Goal: Feedback & Contribution: Contribute content

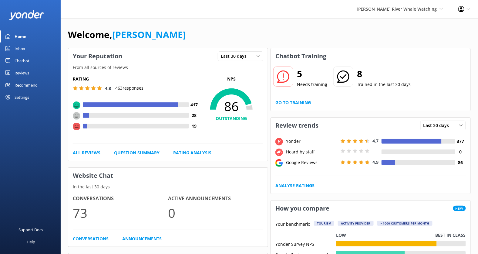
click at [24, 63] on div "Chatbot" at bounding box center [22, 61] width 15 height 12
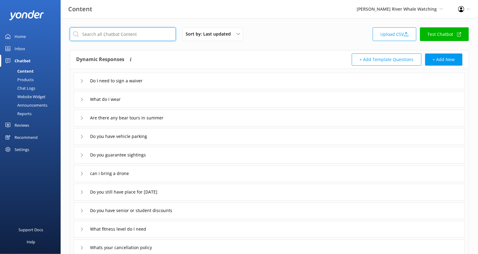
click at [130, 31] on input "text" at bounding box center [123, 34] width 106 height 14
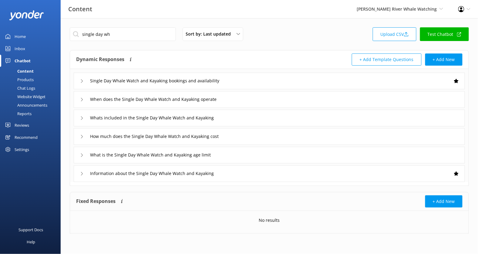
click at [243, 119] on div "Whats included in the Single Day Whale Watch and Kayaking" at bounding box center [269, 118] width 391 height 17
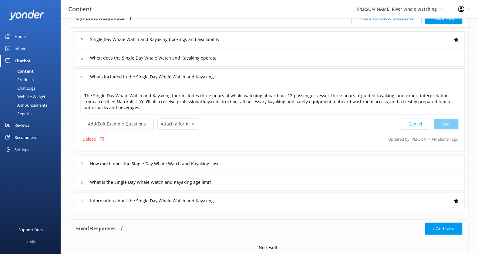
scroll to position [49, 0]
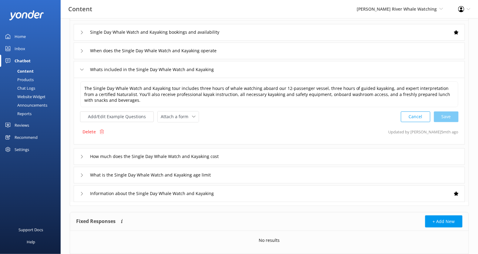
click at [246, 194] on div "Information about the Single Day Whale Watch and Kayaking" at bounding box center [269, 193] width 391 height 17
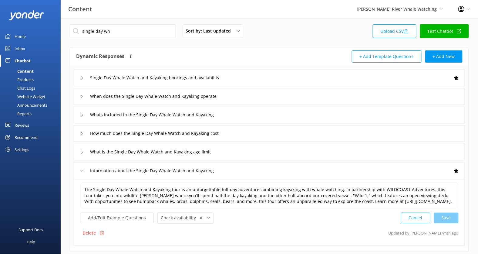
scroll to position [5, 0]
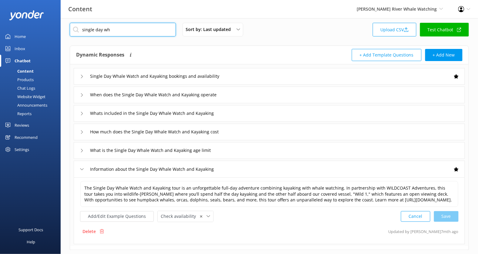
click at [131, 30] on input "single day wh" at bounding box center [123, 30] width 106 height 14
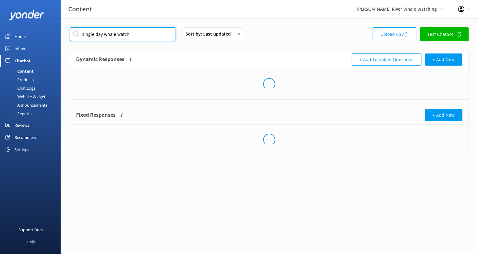
scroll to position [0, 0]
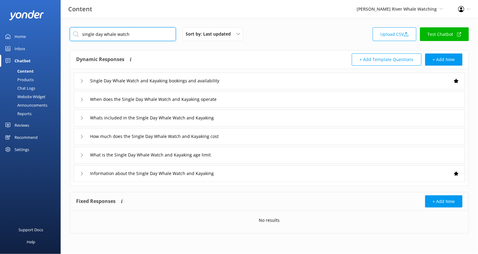
type input "single day whale watch"
click at [259, 167] on div "Information about the Single Day Whale Watch and Kayaking" at bounding box center [269, 173] width 391 height 17
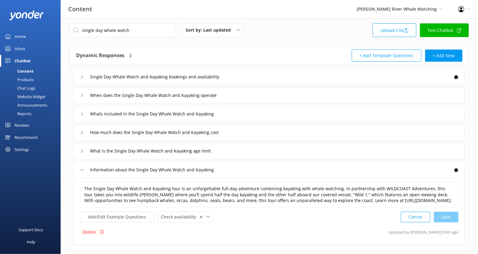
scroll to position [4, 0]
click at [420, 8] on span "[PERSON_NAME] River Whale Watching" at bounding box center [397, 9] width 80 height 6
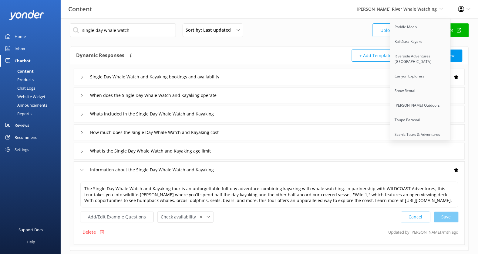
scroll to position [999, 0]
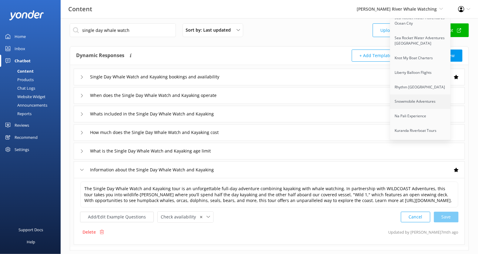
click at [417, 94] on link "Snowmobile Adventures" at bounding box center [421, 101] width 61 height 15
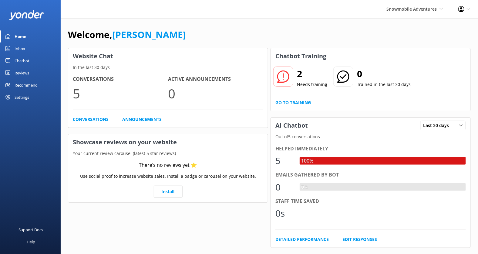
click at [22, 61] on div "Chatbot" at bounding box center [22, 61] width 15 height 12
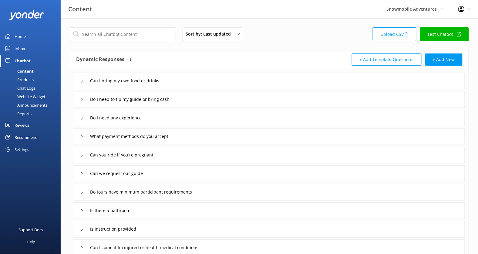
click at [27, 87] on div "Chat Logs" at bounding box center [20, 88] width 32 height 8
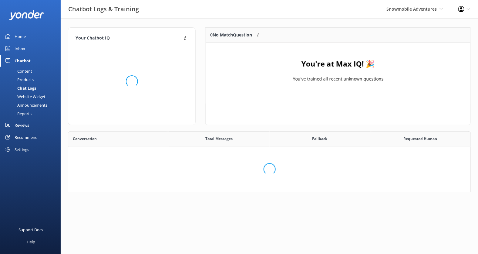
scroll to position [114, 403]
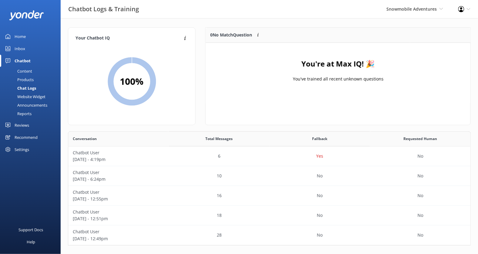
click at [29, 69] on div "Content" at bounding box center [18, 71] width 29 height 8
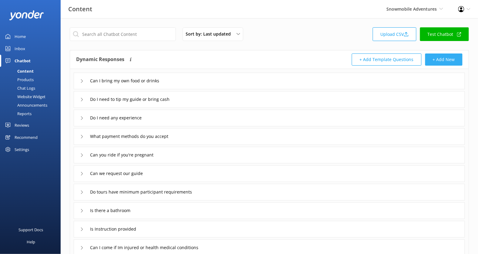
click at [441, 56] on button "+ Add New" at bounding box center [443, 59] width 37 height 12
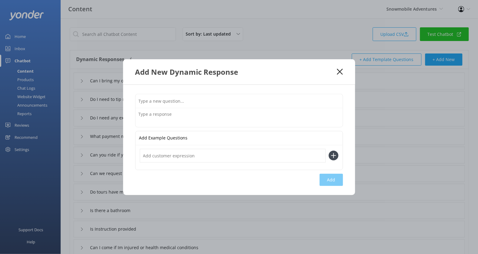
click at [167, 99] on input "text" at bounding box center [239, 101] width 207 height 14
paste input "Can we bring our ski/ snowboard helmets.?"
click at [182, 100] on input "Can we bring our ski/ snowboard helmets" at bounding box center [239, 101] width 207 height 14
type input "Can we bring our ski or snowboard helmets"
click at [209, 117] on textarea at bounding box center [239, 117] width 207 height 19
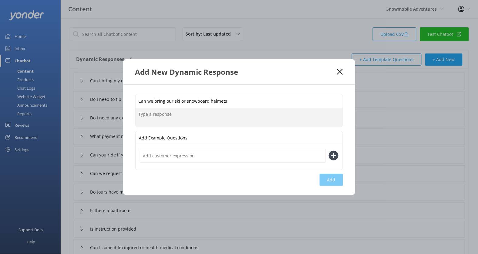
paste textarea "we provide specific Snowmobile Helmets"
click at [142, 116] on textarea "we provide specific Snowmobile Helmets" at bounding box center [239, 117] width 207 height 19
click at [244, 115] on textarea "We provide specific Snowmobile Helmets" at bounding box center [239, 117] width 207 height 19
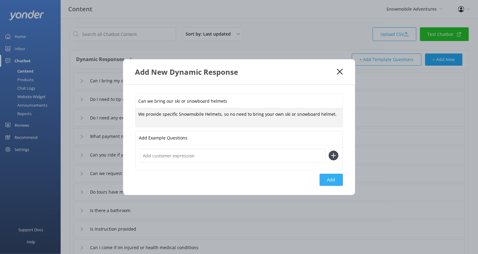
type textarea "We provide specific Snowmobile Helmets, so no need to bring your own ski or sno…"
click at [330, 181] on button "Add" at bounding box center [331, 180] width 23 height 12
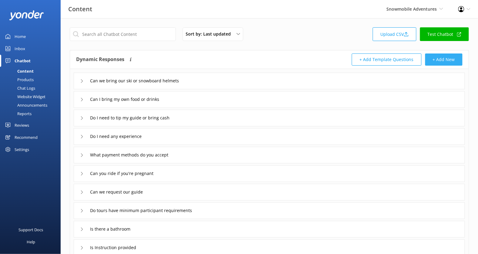
click at [436, 57] on button "+ Add New" at bounding box center [443, 59] width 37 height 12
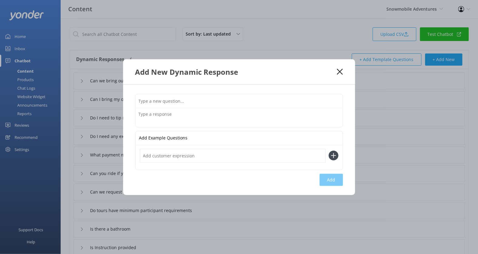
click at [225, 100] on input "text" at bounding box center [239, 101] width 207 height 14
type input "Do you provide gear"
click at [188, 115] on textarea at bounding box center [239, 117] width 207 height 19
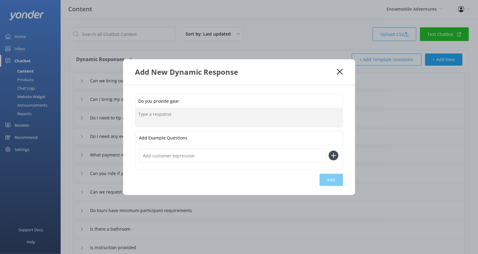
paste textarea "We provide helmets only"
click at [191, 114] on textarea "We provide helmets only. Make su" at bounding box center [239, 117] width 207 height 19
click at [206, 114] on textarea "We provide helmets only. Make su" at bounding box center [239, 117] width 207 height 19
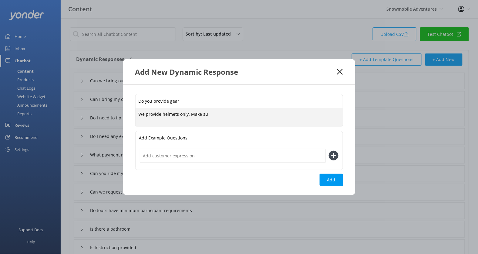
click at [211, 115] on textarea "We provide helmets only. Make su" at bounding box center [239, 117] width 207 height 19
click at [208, 115] on textarea "We provide helmets only. Make su" at bounding box center [239, 117] width 207 height 19
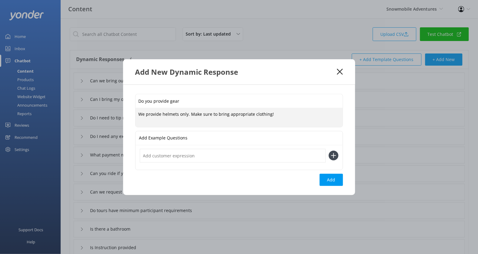
type textarea "We provide helmets only. Make sure to bring appropriate clothing!"
click at [331, 186] on div "Do you provide gear We provide helmets only. Make sure to bring appropriate clo…" at bounding box center [239, 140] width 232 height 110
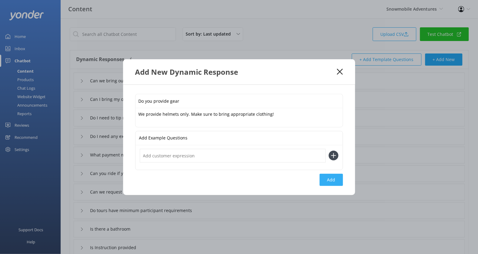
click at [331, 180] on button "Add" at bounding box center [331, 180] width 23 height 12
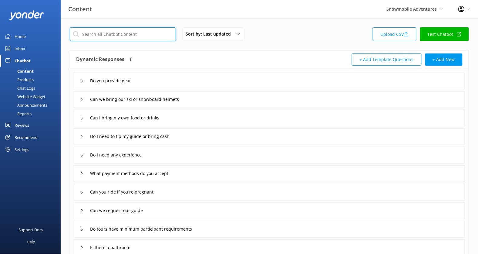
click at [140, 40] on input "text" at bounding box center [123, 34] width 106 height 14
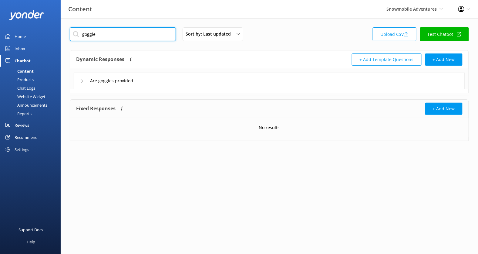
type input "goggle"
click at [168, 84] on div "Are goggles provided" at bounding box center [269, 81] width 391 height 17
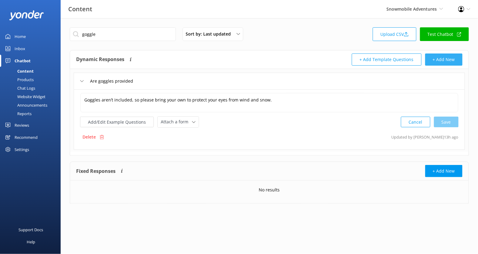
click at [442, 54] on button "+ Add New" at bounding box center [443, 59] width 37 height 12
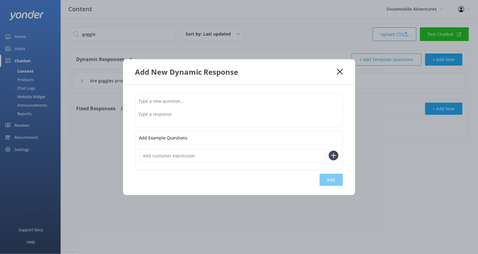
click at [171, 107] on input "text" at bounding box center [239, 101] width 207 height 14
paste input "What if I have 3 kids and only 2 adults"
type input "What if I have 3 kids and only 2 adults"
click at [228, 120] on textarea at bounding box center [239, 117] width 207 height 19
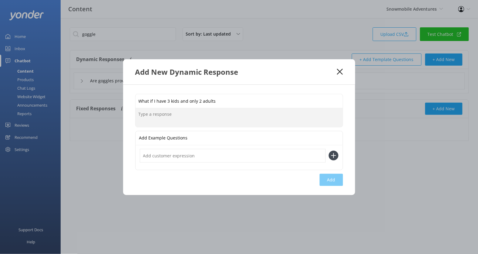
paste textarea "Call us directly and we can set up a RIder with Guide ( the oldest child rides …"
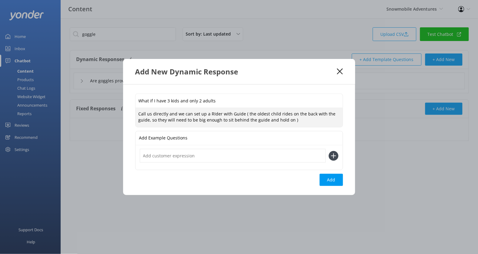
type textarea "Call us directly and we can set up a RIder with Guide ( the oldest child rides …"
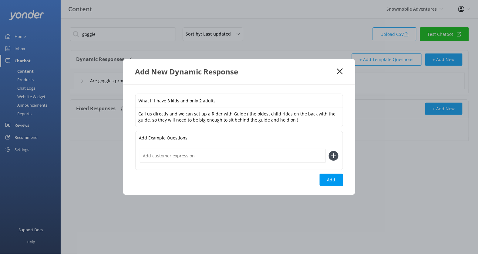
click at [343, 177] on div "What if I have 3 kids and only 2 adults Call us directly and we can set up a RI…" at bounding box center [239, 139] width 232 height 110
click at [340, 179] on button "Add" at bounding box center [331, 180] width 23 height 12
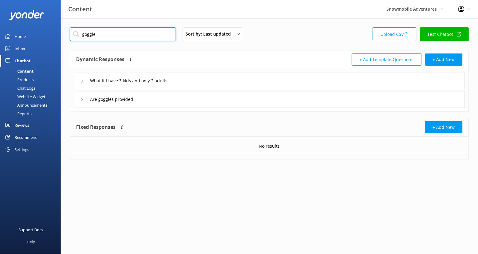
click at [135, 32] on input "goggle" at bounding box center [123, 34] width 106 height 14
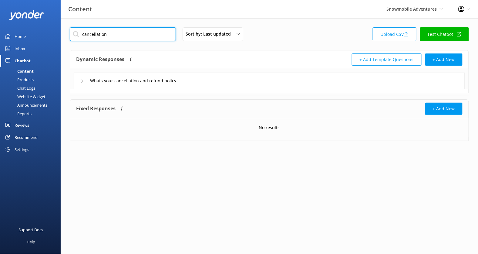
type input "cancellation"
drag, startPoint x: 174, startPoint y: 71, endPoint x: 182, endPoint y: 84, distance: 14.8
click at [182, 84] on div "Whats your cancellation and refund policy" at bounding box center [140, 80] width 107 height 9
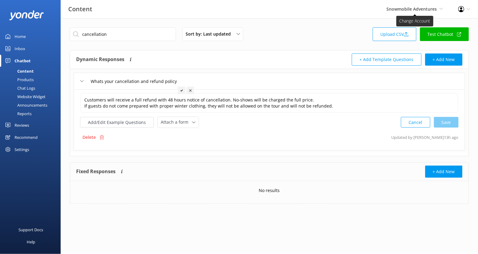
click at [419, 10] on span "Snowmobile Adventures" at bounding box center [412, 9] width 50 height 6
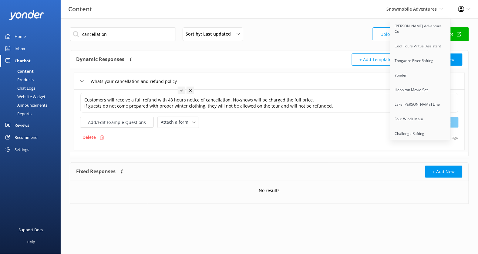
scroll to position [296, 0]
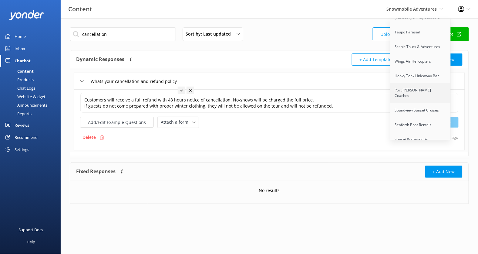
click at [414, 83] on link "Port [PERSON_NAME] Coaches" at bounding box center [421, 93] width 61 height 20
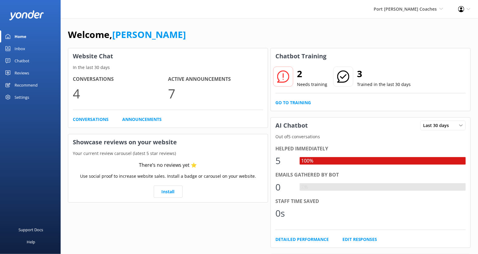
click at [24, 59] on div "Chatbot" at bounding box center [22, 61] width 15 height 12
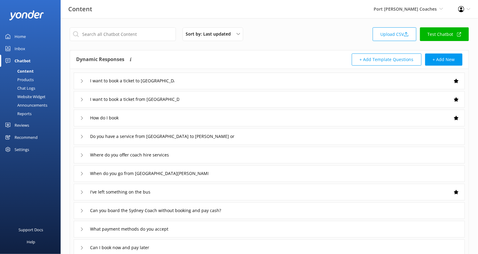
click at [29, 97] on div "Website Widget" at bounding box center [25, 96] width 42 height 8
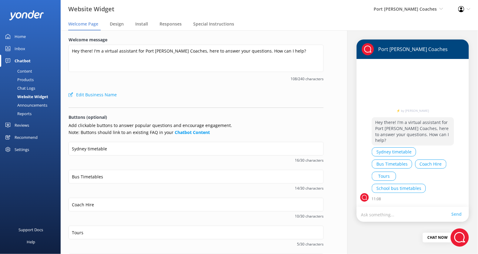
click at [28, 71] on div "Content" at bounding box center [18, 71] width 29 height 8
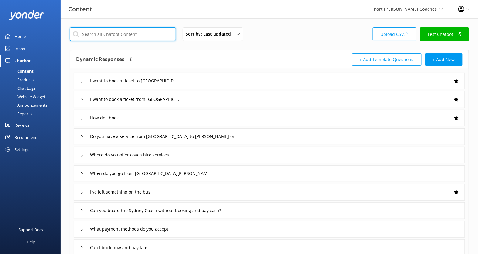
click at [115, 36] on input "text" at bounding box center [123, 34] width 106 height 14
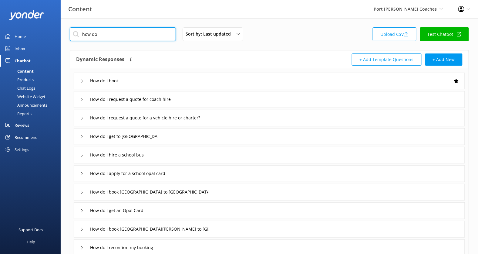
type input "how do"
click at [167, 80] on div "How do I book" at bounding box center [269, 81] width 391 height 17
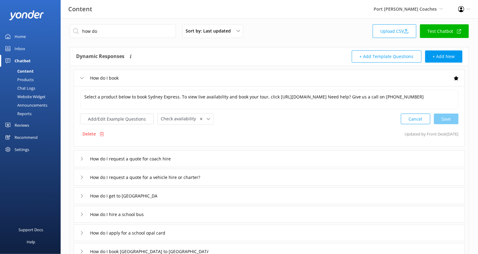
scroll to position [3, 0]
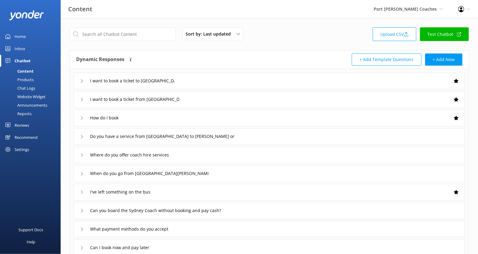
scroll to position [2, 0]
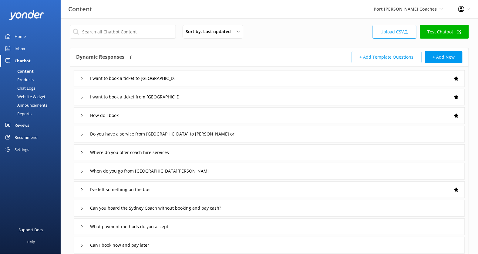
click at [169, 121] on div "How do I book" at bounding box center [269, 115] width 391 height 17
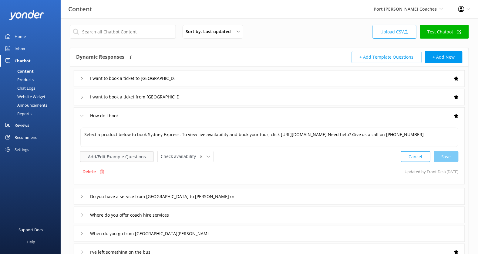
click at [143, 157] on button "Add/Edit Example Questions" at bounding box center [117, 156] width 74 height 11
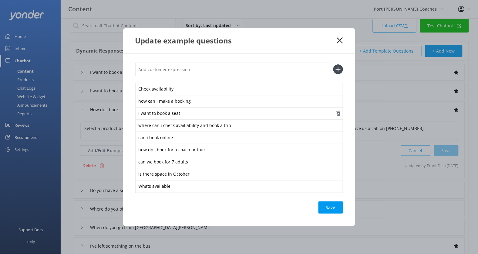
scroll to position [9, 0]
click at [337, 41] on icon at bounding box center [340, 40] width 6 height 6
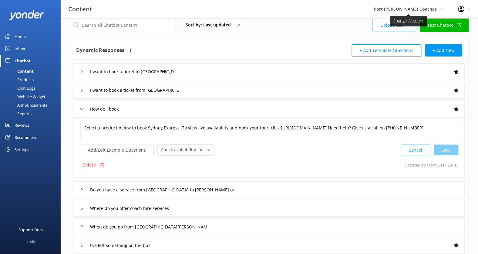
click at [408, 8] on span "Port [PERSON_NAME] Coaches" at bounding box center [405, 9] width 63 height 6
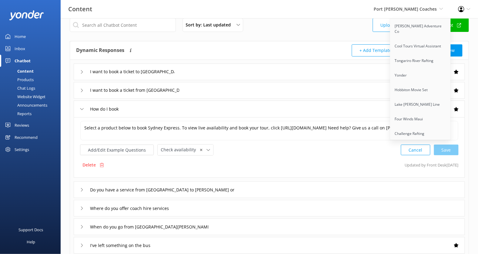
scroll to position [563, 0]
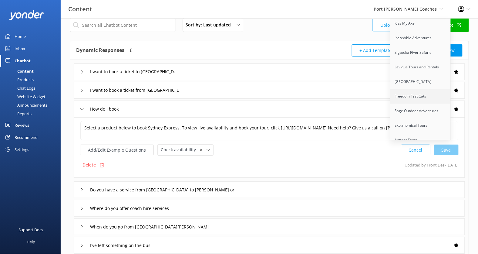
click at [422, 89] on link "Freedom Fast Cats" at bounding box center [421, 96] width 61 height 15
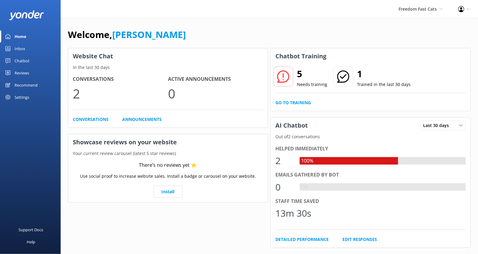
click at [24, 60] on div "Chatbot" at bounding box center [22, 61] width 15 height 12
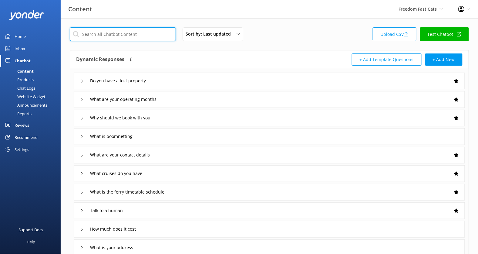
click at [115, 35] on input "text" at bounding box center [123, 34] width 106 height 14
paste input "Can I book a one-way ticket"
type input "Can I book a one-way ticket"
click at [177, 20] on div "Can I book a one-way ticket Sort by: Last updated Title (A-Z) Last updated Uplo…" at bounding box center [270, 135] width 418 height 235
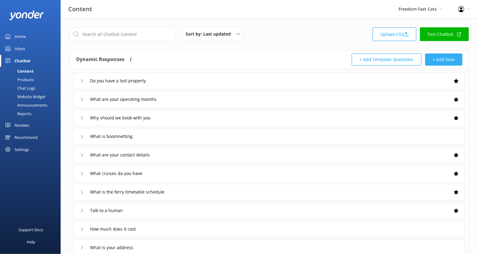
click at [435, 61] on button "+ Add New" at bounding box center [443, 59] width 37 height 12
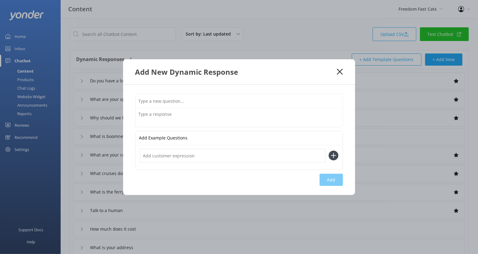
click at [215, 95] on input "text" at bounding box center [239, 101] width 207 height 14
paste input "Is the ferry included in the tour price"
type input "Is the ferry included in the tour price"
click at [167, 120] on textarea at bounding box center [239, 117] width 207 height 19
paste textarea "all of our tours include return ferry transfers between Rosslyn Bay and Great K…"
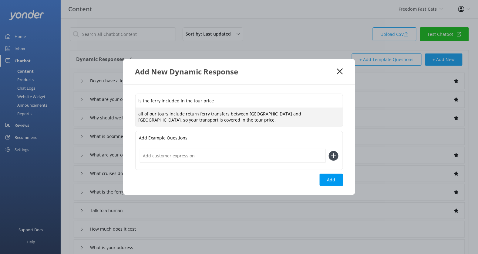
click at [140, 113] on textarea "all of our tours include return ferry transfers between Rosslyn Bay and Great K…" at bounding box center [239, 117] width 207 height 19
type textarea "All of our tours include return ferry transfers between Rosslyn Bay and Great K…"
click at [333, 181] on button "Add" at bounding box center [331, 180] width 23 height 12
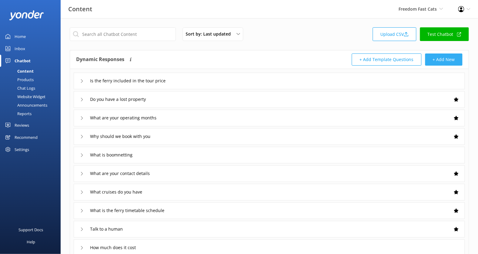
click at [444, 54] on button "+ Add New" at bounding box center [443, 59] width 37 height 12
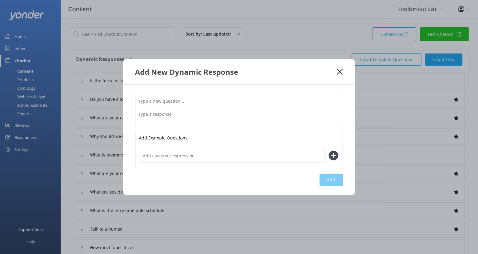
click at [341, 69] on icon at bounding box center [340, 72] width 6 height 6
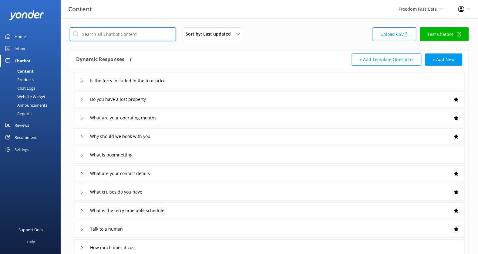
click at [151, 39] on input "text" at bounding box center [123, 34] width 106 height 14
type input "lockers"
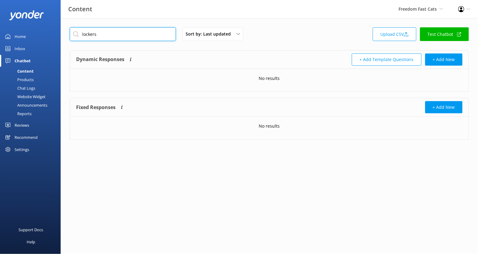
click at [119, 33] on input "lockers" at bounding box center [123, 34] width 106 height 14
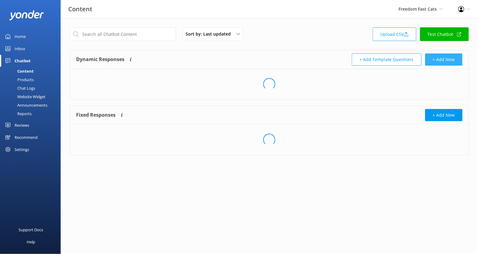
click at [446, 57] on button "+ Add New" at bounding box center [443, 59] width 37 height 12
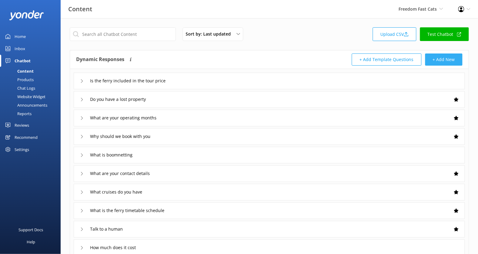
click at [440, 59] on button "+ Add New" at bounding box center [443, 59] width 37 height 12
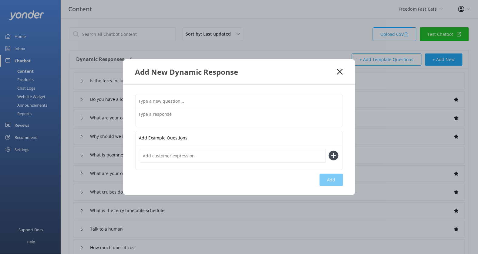
click at [227, 92] on div "Add Example Questions Add" at bounding box center [239, 140] width 232 height 110
click at [227, 99] on input "text" at bounding box center [239, 101] width 207 height 14
paste input "Are there lockers to store my belongings"
type input "Are there lockers to store my belongings"
click at [186, 115] on textarea at bounding box center [239, 117] width 207 height 19
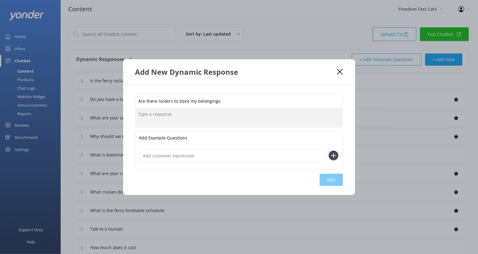
paste textarea "Unfortunately, there are no public lockers on Great Keppel Island. Most island …"
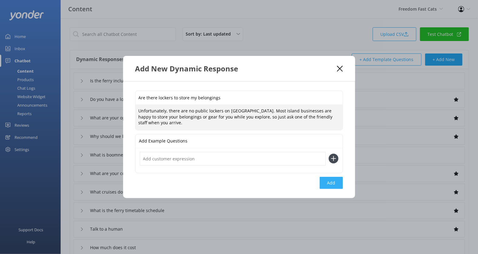
type textarea "Unfortunately, there are no public lockers on Great Keppel Island. Most island …"
click at [331, 184] on button "Add" at bounding box center [331, 183] width 23 height 12
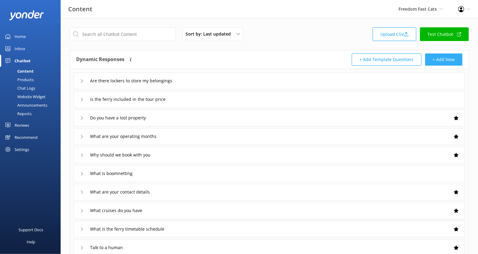
click at [435, 56] on button "+ Add New" at bounding box center [443, 59] width 37 height 12
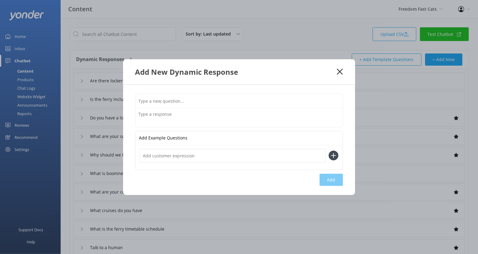
click at [211, 96] on input "text" at bounding box center [239, 101] width 207 height 14
paste input "Do you offer school or educational tours"
type input "Do you offer school or educational tours"
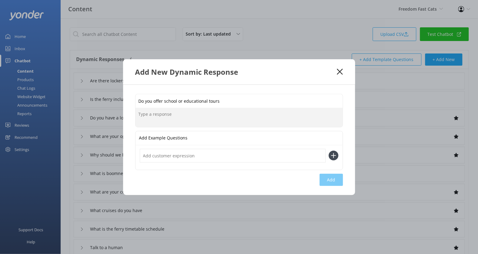
click at [206, 111] on textarea at bounding box center [239, 117] width 207 height 19
paste textarea "Yes, we sure do! Freedom Fast Cats has been running school and educational trip…"
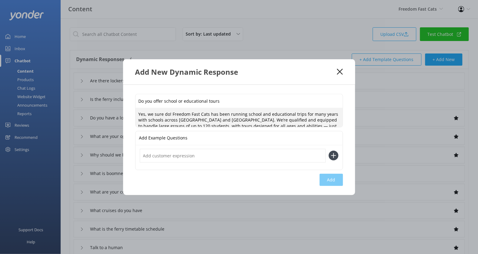
scroll to position [2, 0]
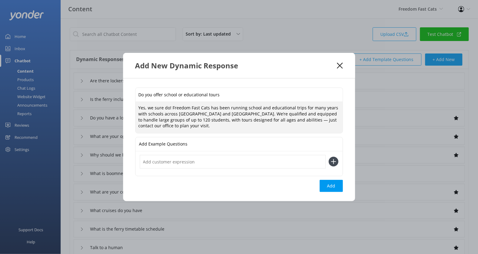
drag, startPoint x: 171, startPoint y: 106, endPoint x: 135, endPoint y: 106, distance: 35.5
click at [135, 106] on div "Do you offer school or educational tours Yes, we sure do! Freedom Fast Cats has…" at bounding box center [239, 139] width 232 height 122
click at [321, 125] on textarea "Freedom Fast Cats has been running school and educational trips for many years …" at bounding box center [239, 117] width 207 height 31
type textarea "Freedom Fast Cats has been running school and educational trips for many years …"
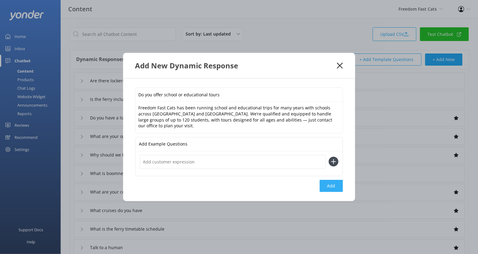
click at [329, 183] on button "Add" at bounding box center [331, 186] width 23 height 12
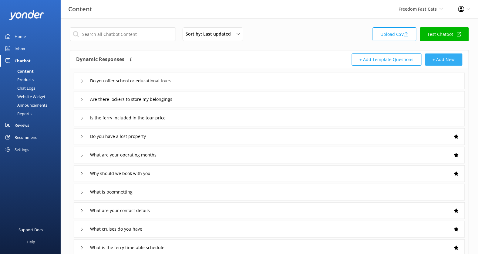
click at [445, 59] on button "+ Add New" at bounding box center [443, 59] width 37 height 12
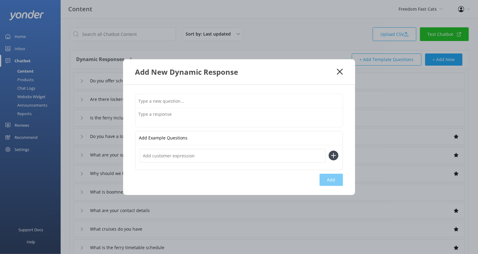
click at [188, 98] on input "text" at bounding box center [239, 101] width 207 height 14
paste input "Can I take my car to Great Keppel Island"
type input "Can I take my car to Great Keppel Island"
click at [160, 129] on div "Can I take my car to Great Keppel Island Add Example Questions Add" at bounding box center [239, 140] width 232 height 110
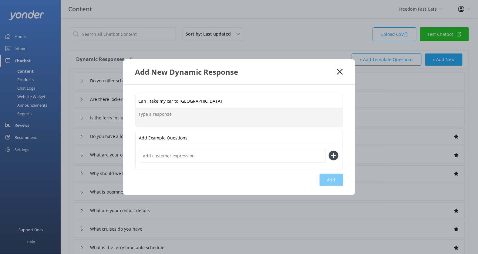
click at [162, 121] on textarea at bounding box center [239, 117] width 207 height 19
paste textarea "No, sorry — there are no roads or vehicle access on Great Keppel Island. It’s a…"
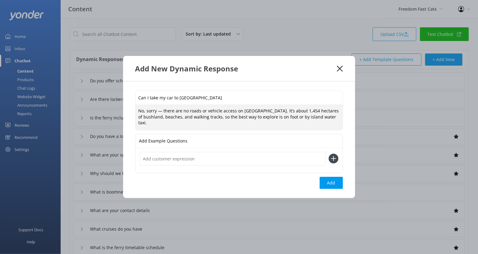
scroll to position [2, 0]
drag, startPoint x: 164, startPoint y: 113, endPoint x: 130, endPoint y: 113, distance: 33.4
click at [130, 113] on div "Can I take my car to Great Keppel Island No, sorry — there are no roads or vehi…" at bounding box center [239, 139] width 232 height 117
type textarea "There are no roads or vehicle access on Great Keppel Island. It’s about 1,454 h…"
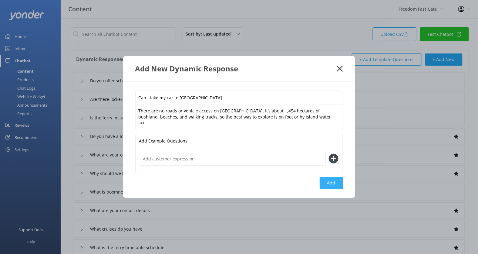
click at [333, 180] on button "Add" at bounding box center [331, 183] width 23 height 12
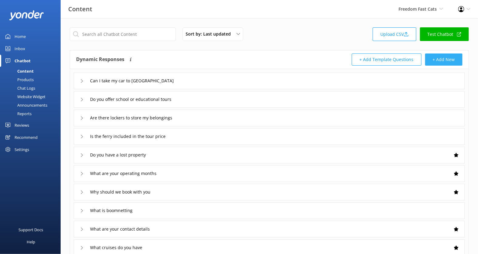
click at [438, 63] on button "+ Add New" at bounding box center [443, 59] width 37 height 12
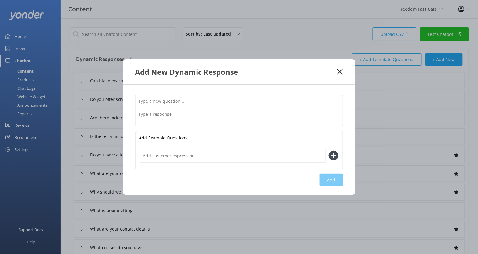
click at [196, 97] on input "text" at bounding box center [239, 101] width 207 height 14
paste input "Can I take my bike to Great Keppel Island"
type input "Can I take my bike to Great Keppel Island"
click at [161, 125] on textarea at bounding box center [239, 117] width 207 height 19
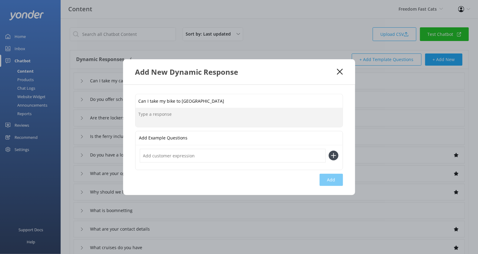
paste textarea "Yes, you can bring your bike for $20, but it must be an all-terrain bike, and r…"
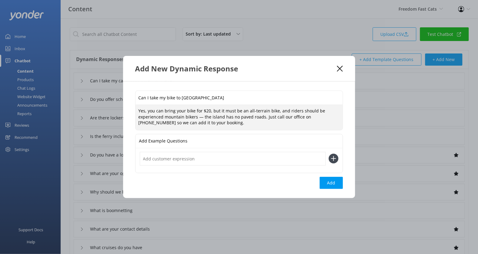
drag, startPoint x: 149, startPoint y: 109, endPoint x: 127, endPoint y: 110, distance: 22.2
click at [127, 110] on div "Can I take my bike to Great Keppel Island Yes, you can bring your bike for $20,…" at bounding box center [239, 139] width 232 height 117
click at [165, 129] on textarea "You can bring your bike for $20, but it must be an all-terrain bike, and riders…" at bounding box center [239, 117] width 207 height 25
type textarea "You can bring your bike for $20, but it must be an all-terrain bike, and riders…"
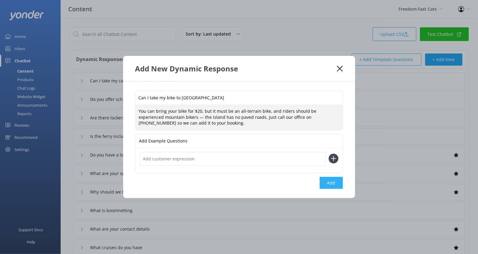
click at [328, 179] on button "Add" at bounding box center [331, 183] width 23 height 12
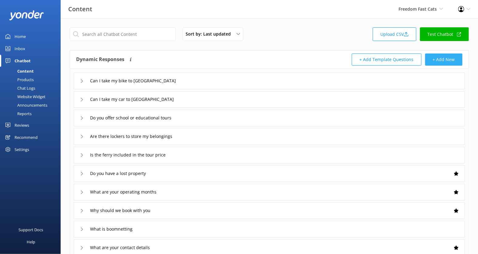
click at [444, 63] on button "+ Add New" at bounding box center [443, 59] width 37 height 12
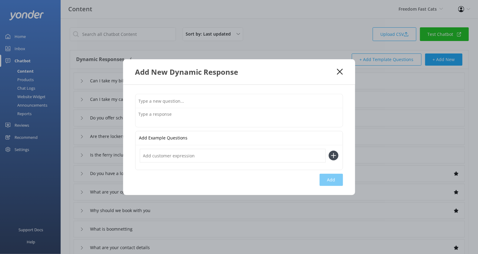
click at [205, 99] on input "text" at bounding box center [239, 101] width 207 height 14
paste input "Can I take an esky or cooler box"
type input "Can I take an esky or cooler box"
click at [155, 117] on textarea at bounding box center [239, 117] width 207 height 19
paste textarea "Yes! Your adult fare includes one esky up to 30 litres. Larger eskies are fine …"
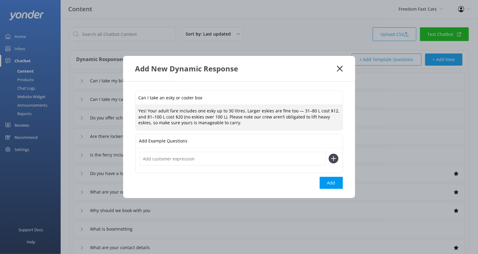
scroll to position [2, 0]
drag, startPoint x: 148, startPoint y: 109, endPoint x: 131, endPoint y: 109, distance: 17.0
click at [131, 109] on div "Can I take an esky or cooler box Yes! Your adult fare includes one esky up to 3…" at bounding box center [239, 139] width 232 height 117
click at [139, 127] on textarea "Your adult fare includes one esky up to 30 litres. Larger eskies are fine too —…" at bounding box center [239, 117] width 207 height 25
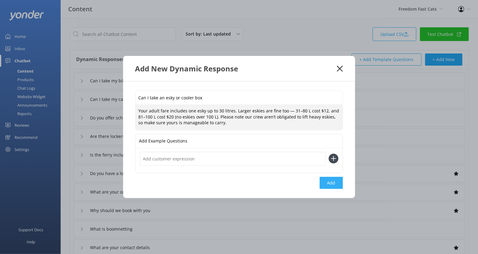
type textarea "Your adult fare includes one esky up to 30 litres. Larger eskies are fine too —…"
click at [337, 178] on button "Add" at bounding box center [331, 183] width 23 height 12
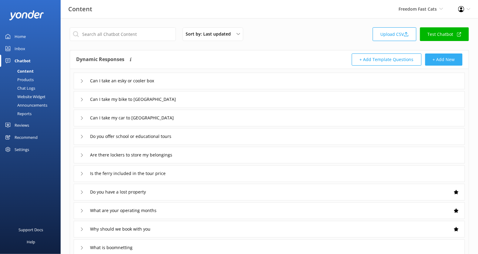
click at [443, 61] on button "+ Add New" at bounding box center [443, 59] width 37 height 12
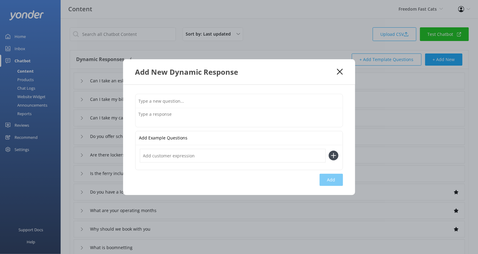
click at [225, 100] on input "text" at bounding box center [239, 101] width 207 height 14
paste input "Are there crocodiles on Great Keppel Island"
type input "Are there crocodiles on Great Keppel Island"
click at [199, 111] on textarea at bounding box center [239, 117] width 207 height 19
paste textarea "No crocs here — just cocktails, coral, and curious turtles! The waters around G…"
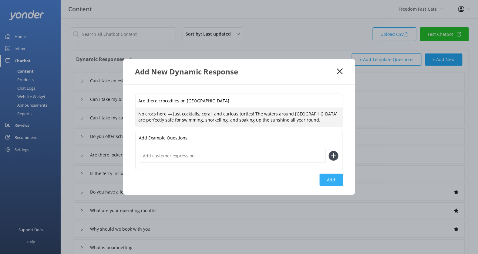
type textarea "No crocs here — just cocktails, coral, and curious turtles! The waters around G…"
click at [327, 181] on button "Add" at bounding box center [331, 180] width 23 height 12
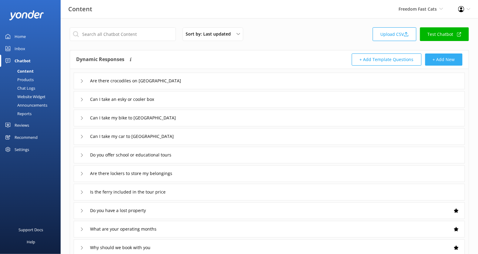
click at [444, 59] on button "+ Add New" at bounding box center [443, 59] width 37 height 12
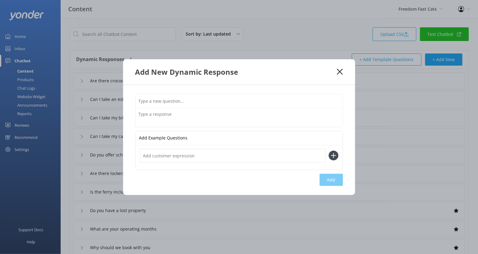
click at [249, 100] on input "text" at bounding box center [239, 101] width 207 height 14
paste input "Are there sharks at Great Keppel Island"
type input "Are there sharks at Great Keppel Island"
click at [192, 111] on textarea at bounding box center [239, 117] width 207 height 19
paste textarea "There’s plenty of marine life out here — but no need to worry! The Keppels are …"
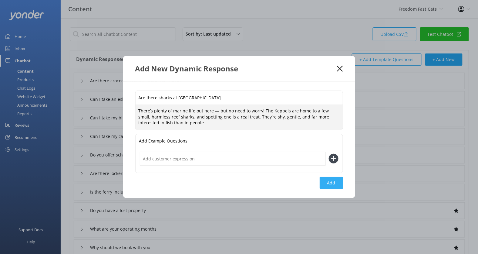
type textarea "There’s plenty of marine life out here — but no need to worry! The Keppels are …"
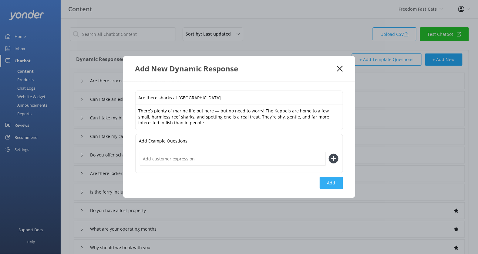
click at [328, 177] on button "Add" at bounding box center [331, 183] width 23 height 12
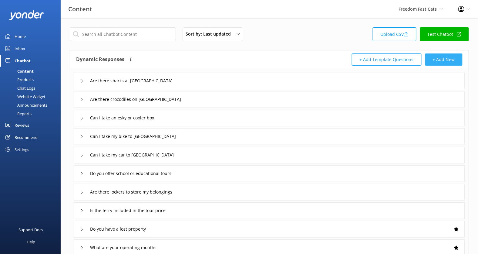
click at [440, 60] on button "+ Add New" at bounding box center [443, 59] width 37 height 12
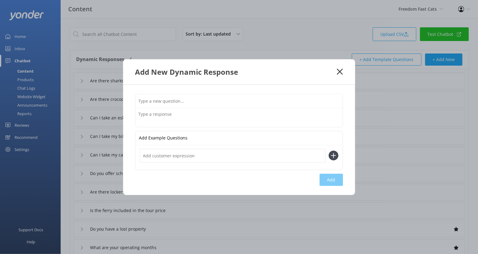
click at [212, 102] on input "text" at bounding box center [239, 101] width 207 height 14
paste input "Can I join a Freedom Fast Cats tour if I’m already on the island"
type input "Can I join a Freedom Fast Cats tour if I’m already on the island"
click at [160, 120] on textarea at bounding box center [239, 117] width 207 height 19
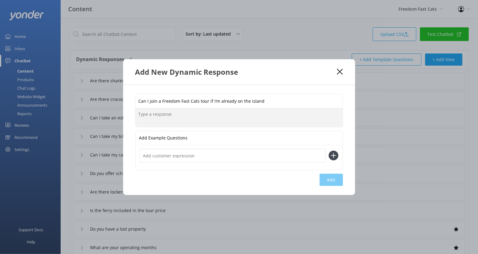
paste textarea "Yes, you sure can! If you’ve travelled to Great Keppel Island with another ferr…"
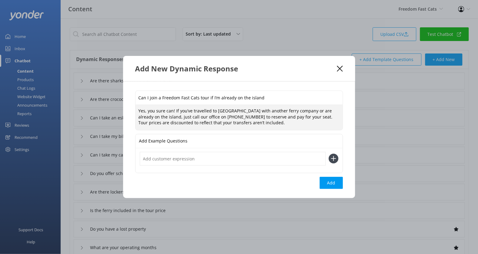
drag, startPoint x: 175, startPoint y: 111, endPoint x: 131, endPoint y: 110, distance: 44.0
click at [131, 110] on div "Can I join a Freedom Fast Cats tour if I’m already on the island Yes, you sure …" at bounding box center [239, 139] width 232 height 117
type textarea "If you’ve travelled to Great Keppel Island with another ferry company or are al…"
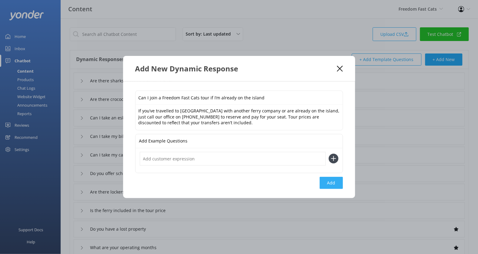
click at [338, 180] on button "Add" at bounding box center [331, 183] width 23 height 12
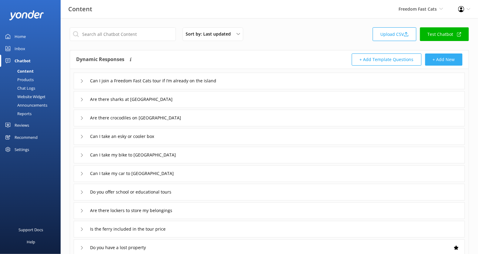
click at [434, 60] on button "+ Add New" at bounding box center [443, 59] width 37 height 12
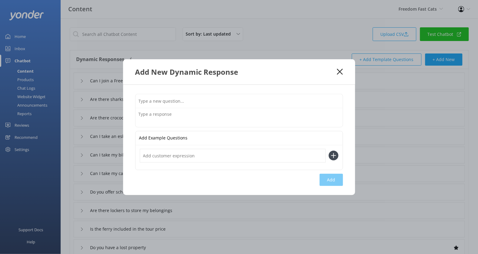
click at [188, 103] on input "text" at bounding box center [239, 101] width 207 height 14
paste input "Can I upgrade my ferry ticket to a tour"
type input "Can I upgrade my ferry ticket to a tour"
click at [183, 112] on textarea at bounding box center [239, 117] width 207 height 19
paste textarea "Yes, absolutely — subject to availability. If you’d like to join a tour, please…"
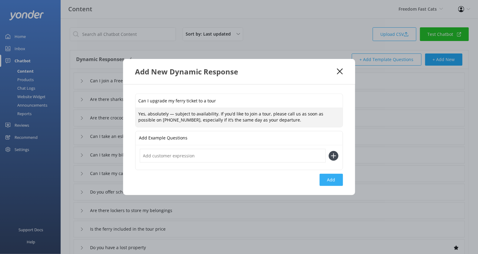
type textarea "Yes, absolutely — subject to availability. If you’d like to join a tour, please…"
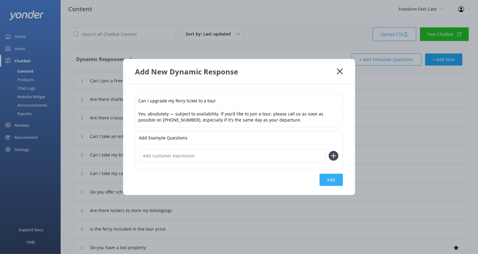
click at [335, 180] on button "Add" at bounding box center [331, 180] width 23 height 12
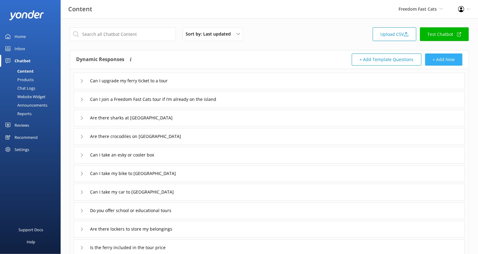
click at [443, 58] on button "+ Add New" at bounding box center [443, 59] width 37 height 12
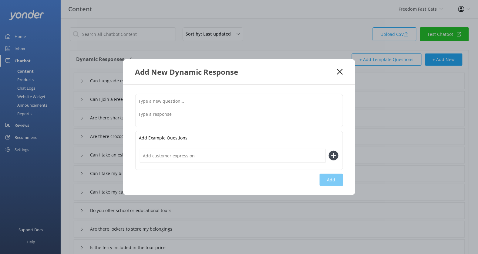
click at [204, 101] on input "text" at bounding box center [239, 101] width 207 height 14
paste input "Can I add snorkelling or boomnetting once I’m on the island"
type input "Can I add snorkelling or boomnetting once I’m on the island"
click at [184, 120] on textarea at bounding box center [239, 117] width 207 height 19
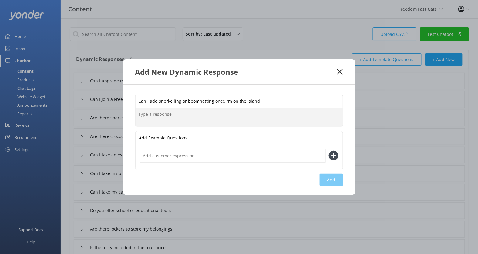
paste textarea "Sorry, not this time — snorkelling and boomnetting are part of our Adventure To…"
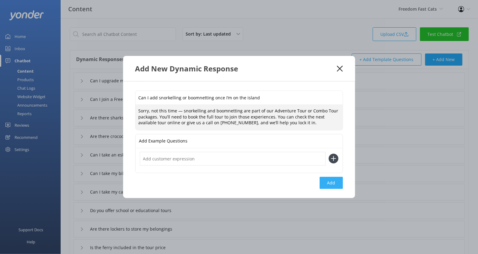
type textarea "Sorry, not this time — snorkelling and boomnetting are part of our Adventure To…"
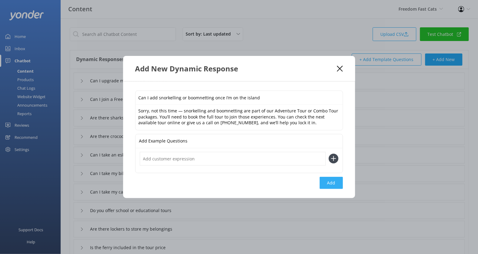
click at [331, 183] on button "Add" at bounding box center [331, 183] width 23 height 12
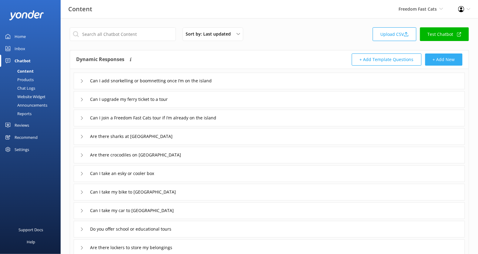
click at [447, 62] on button "+ Add New" at bounding box center [443, 59] width 37 height 12
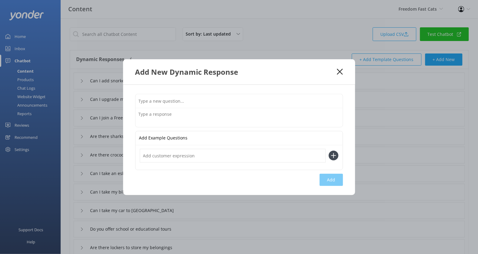
click at [242, 106] on input "text" at bounding box center [239, 101] width 207 height 14
paste input "Where do I meet the boat on Great Keppel Island for my return"
type input "Where do I meet the boat on Great Keppel Island for my return"
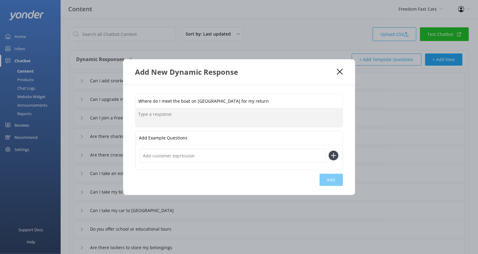
click at [205, 113] on textarea at bounding box center [239, 117] width 207 height 19
paste textarea "You’ll meet our crew back on Fisherman’s Beach for your return transfer — pleas…"
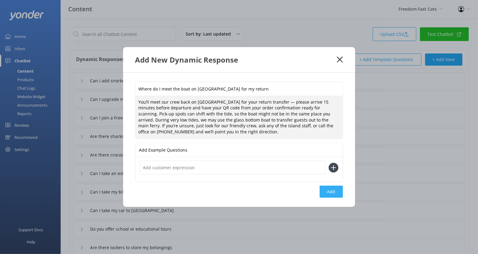
type textarea "You’ll meet our crew back on Fisherman’s Beach for your return transfer — pleas…"
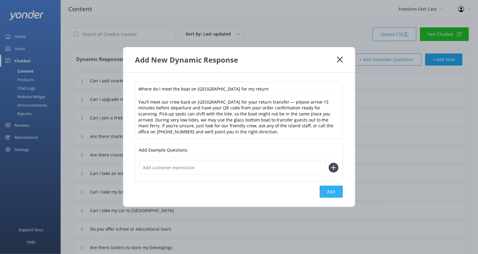
click at [332, 195] on button "Add" at bounding box center [331, 191] width 23 height 12
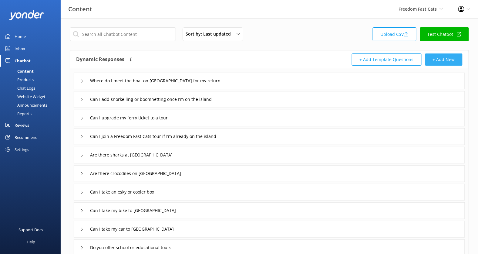
click at [437, 54] on button "+ Add New" at bounding box center [443, 59] width 37 height 12
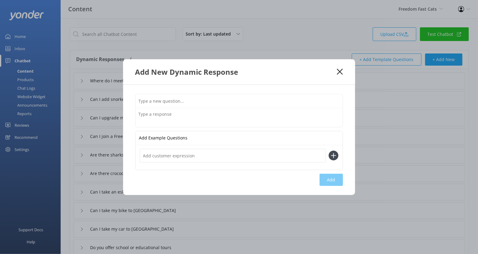
click at [221, 94] on div at bounding box center [239, 110] width 208 height 33
click at [220, 99] on input "text" at bounding box center [239, 101] width 207 height 14
paste input "Can I change my return time once I’m on the island"
type input "Can I change my return time once I’m on the island"
click at [215, 112] on textarea at bounding box center [239, 117] width 207 height 19
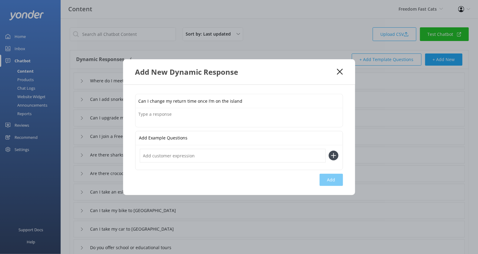
paste textarea "You can change your return time if seats are available, but this must be done b…"
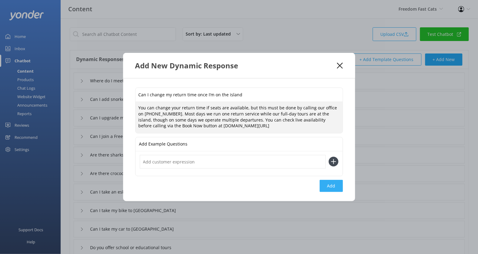
type textarea "You can change your return time if seats are available, but this must be done b…"
click at [334, 188] on button "Add" at bounding box center [331, 186] width 23 height 12
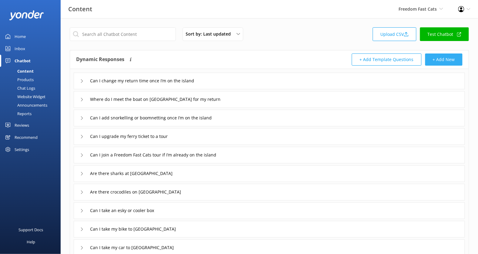
click at [435, 60] on button "+ Add New" at bounding box center [443, 59] width 37 height 12
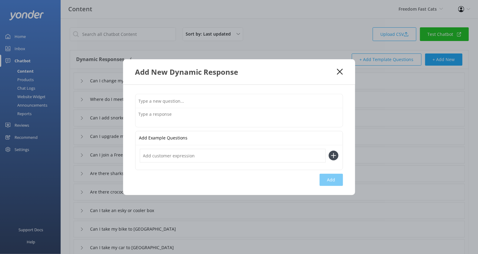
click at [196, 98] on input "text" at bounding box center [239, 101] width 207 height 14
paste input "Can I book a one-way ticket"
type input "Can I book a one-way ticket"
click at [176, 118] on textarea at bounding box center [239, 117] width 207 height 19
paste textarea "Yes, you can! One-way fares are $40.00 per adult, $20.00 per child (4–14 years)…"
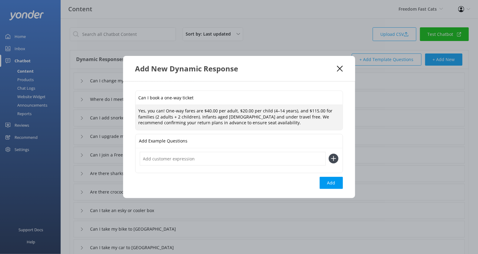
scroll to position [2, 0]
drag, startPoint x: 164, startPoint y: 110, endPoint x: 130, endPoint y: 110, distance: 34.9
click at [130, 110] on div "Can I book a one-way ticket Yes, you can! One-way fares are $40.00 per adult, $…" at bounding box center [239, 139] width 232 height 117
click at [168, 128] on textarea "One-way fares are $40.00 per adult, $20.00 per child (4–14 years), and $115.00 …" at bounding box center [239, 117] width 207 height 25
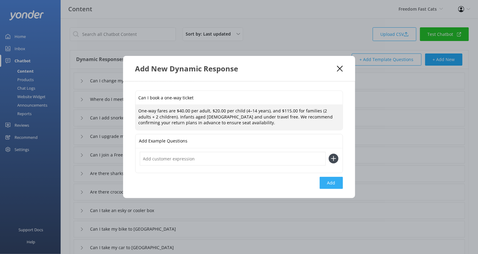
type textarea "One-way fares are $40.00 per adult, $20.00 per child (4–14 years), and $115.00 …"
click at [333, 180] on button "Add" at bounding box center [331, 183] width 23 height 12
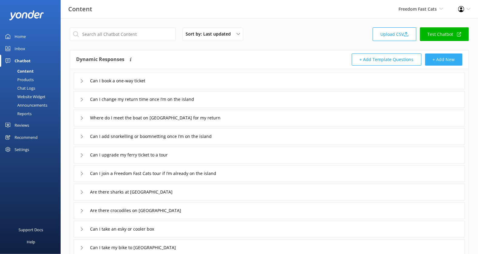
click at [436, 56] on button "+ Add New" at bounding box center [443, 59] width 37 height 12
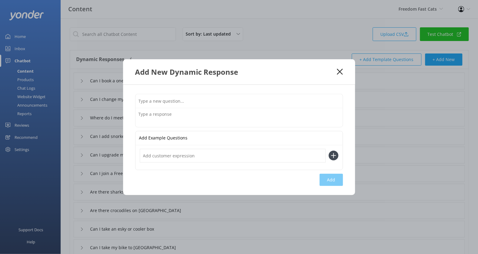
click at [230, 93] on div "Add Example Questions Add" at bounding box center [239, 140] width 232 height 110
click at [230, 102] on input "text" at bounding box center [239, 101] width 207 height 14
paste input "Is there shade or seating on the beach"
type input "Is there shade or seating on the beach"
click at [190, 114] on textarea at bounding box center [239, 117] width 207 height 19
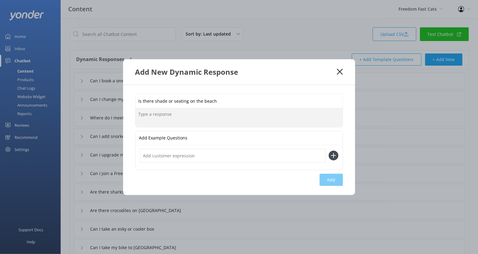
paste textarea "Absolutely! There are plenty of shady trees along Fishermans and Putney's Beach…"
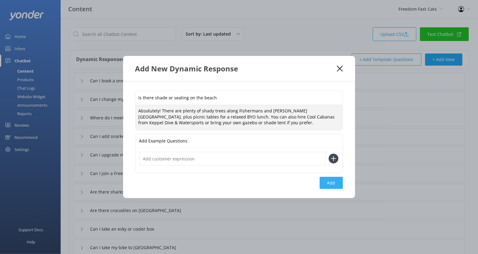
type textarea "Absolutely! There are plenty of shady trees along Fishermans and Putney's Beach…"
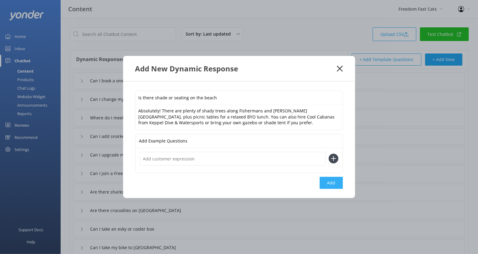
click at [333, 182] on button "Add" at bounding box center [331, 183] width 23 height 12
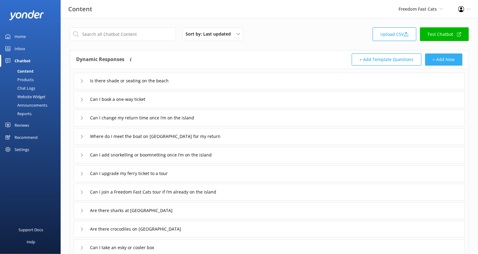
click at [432, 59] on button "+ Add New" at bounding box center [443, 59] width 37 height 12
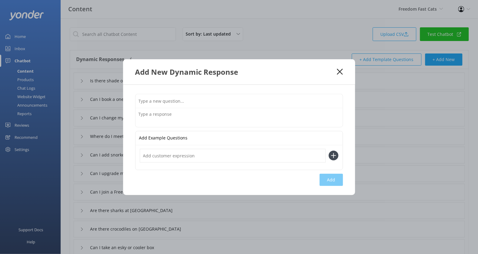
click at [235, 99] on input "text" at bounding box center [239, 101] width 207 height 14
paste input "Are there toilets or showers on the island"
type input "Are there toilets or showers on the island"
click at [162, 131] on p "Add Example Questions" at bounding box center [163, 138] width 49 height 14
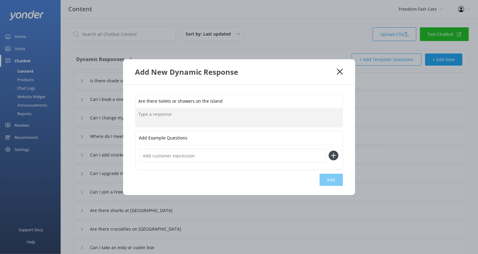
click at [164, 115] on textarea at bounding box center [239, 117] width 207 height 19
paste textarea "Yes — there are public amenities available at Great Keppel Island Hideaway and …"
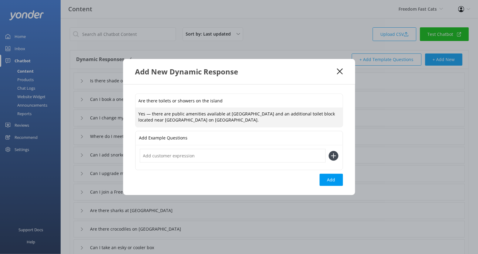
drag, startPoint x: 152, startPoint y: 113, endPoint x: 129, endPoint y: 113, distance: 23.1
click at [129, 113] on div "Are there toilets or showers on the island Yes — there are public amenities ava…" at bounding box center [239, 139] width 232 height 110
type textarea "There are public amenities available at Great Keppel Island Hideaway and an add…"
click at [335, 180] on button "Add" at bounding box center [331, 180] width 23 height 12
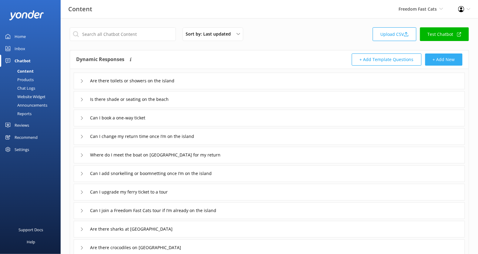
click at [442, 57] on button "+ Add New" at bounding box center [443, 59] width 37 height 12
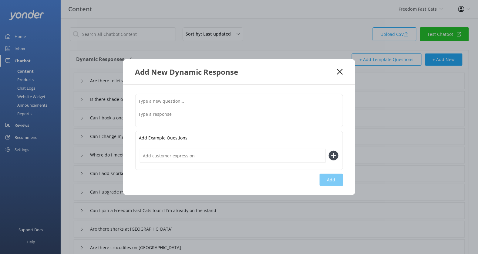
click at [231, 101] on input "text" at bounding box center [239, 101] width 207 height 14
paste input "Is there drinking water available on the island"
type input "Is there drinking water available on the island"
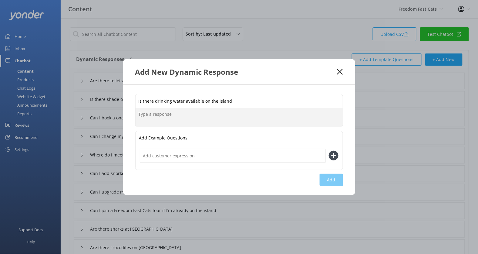
click at [203, 115] on textarea at bounding box center [239, 117] width 207 height 19
paste textarea "Yes, though we recommend bringing a refillable water bottle. You can fill it be…"
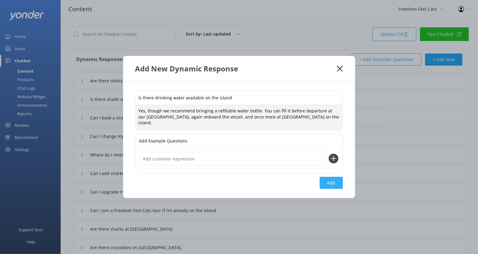
type textarea "Yes, though we recommend bringing a refillable water bottle. You can fill it be…"
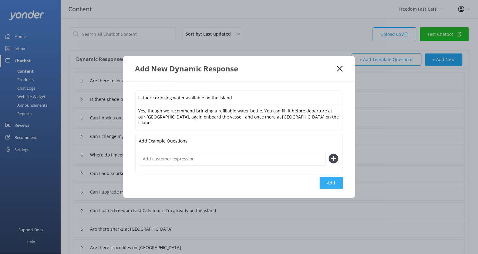
click at [334, 179] on button "Add" at bounding box center [331, 183] width 23 height 12
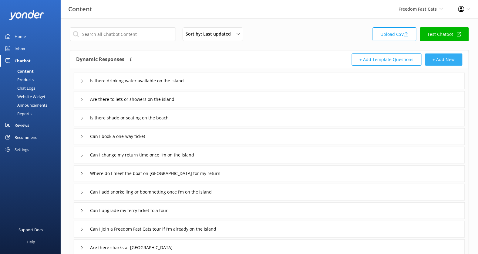
click at [440, 57] on button "+ Add New" at bounding box center [443, 59] width 37 height 12
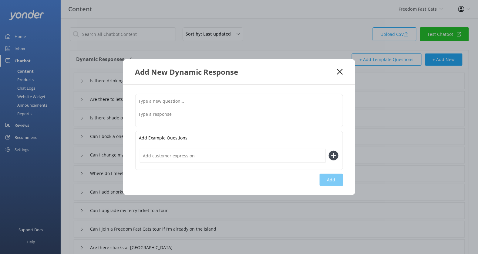
click at [227, 93] on div "Add Example Questions Add" at bounding box center [239, 140] width 232 height 110
click at [227, 98] on input "text" at bounding box center [239, 101] width 207 height 14
paste input "Can I charge my phone on the island"
type input "Can I charge my phone on the island"
click at [212, 117] on textarea at bounding box center [239, 117] width 207 height 19
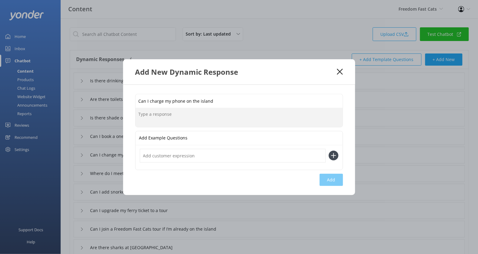
paste textarea "Yes — you can charge your phone at our ferry terminal, onboard our vessels, or …"
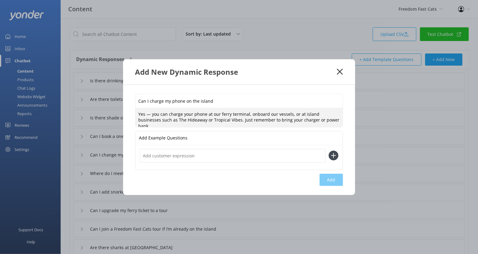
scroll to position [2, 0]
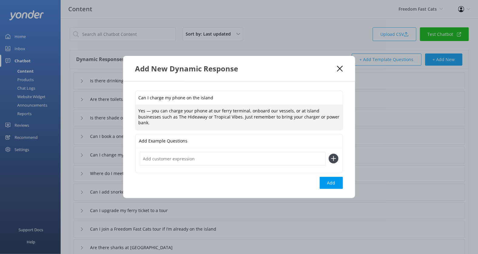
drag, startPoint x: 153, startPoint y: 113, endPoint x: 109, endPoint y: 118, distance: 43.6
click at [109, 118] on div "Add New Dynamic Response Can I charge my phone on the island Yes — you can char…" at bounding box center [239, 127] width 478 height 254
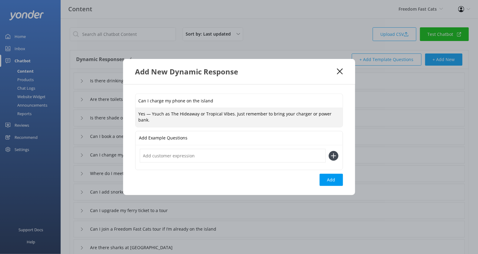
type textarea "Yes — you can charge your phone at our ferry terminal, onboard our vessels, or …"
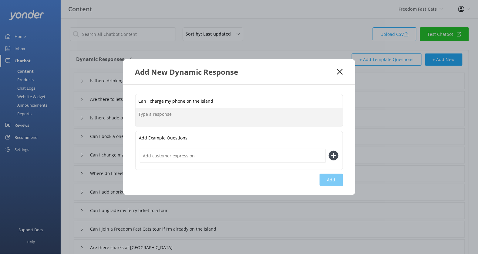
paste textarea "Yes — you can charge your phone at our ferry terminal, onboard our vessels, or …"
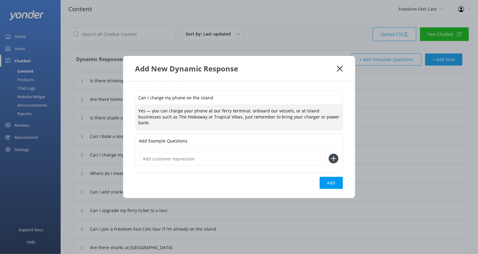
scroll to position [2, 0]
drag, startPoint x: 153, startPoint y: 113, endPoint x: 115, endPoint y: 113, distance: 38.2
click at [115, 113] on div "Add New Dynamic Response Can I charge my phone on the island Yes — you can char…" at bounding box center [239, 127] width 478 height 254
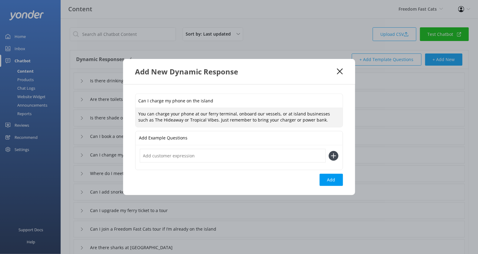
click at [141, 124] on textarea "You can charge your phone at our ferry terminal, onboard our vessels, or at isl…" at bounding box center [239, 117] width 207 height 19
type textarea "You can charge your phone at our ferry terminal, onboard our vessels, or at isl…"
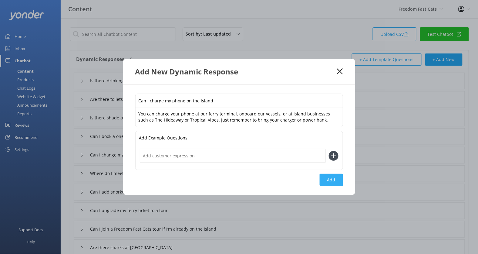
click at [331, 176] on button "Add" at bounding box center [331, 180] width 23 height 12
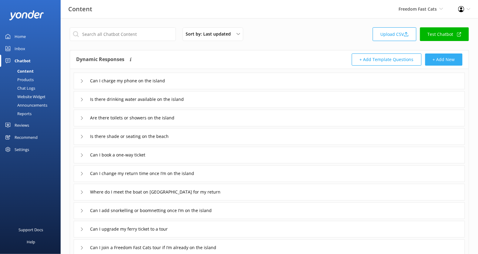
click at [440, 58] on button "+ Add New" at bounding box center [443, 59] width 37 height 12
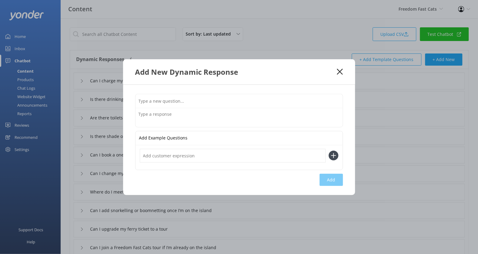
click at [234, 97] on input "text" at bounding box center [239, 101] width 207 height 14
paste input "Can I bring my own snorkel gear"
type input "Can I bring my own snorkel gear"
click at [160, 120] on textarea at bounding box center [239, 117] width 207 height 19
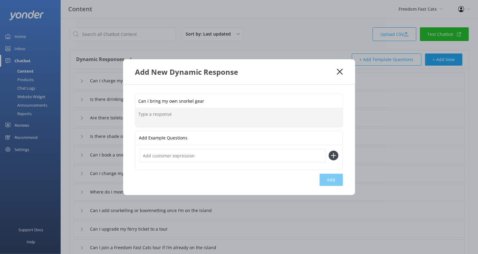
paste textarea "Of course! You’re welcome to bring your own snorkelling equipment — there’s no …"
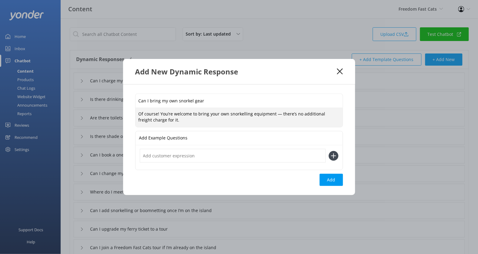
drag, startPoint x: 160, startPoint y: 113, endPoint x: 128, endPoint y: 112, distance: 31.9
click at [128, 112] on div "Can I bring my own snorkel gear Of course! You’re welcome to bring your own sno…" at bounding box center [239, 139] width 232 height 110
type textarea "You’re welcome to bring your own snorkelling equipment — there’s no additional …"
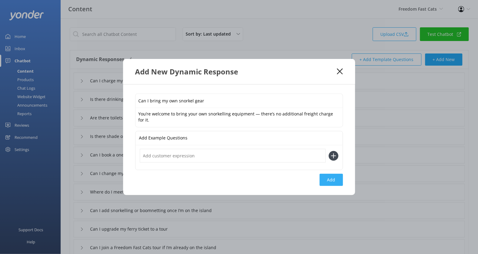
click at [333, 175] on button "Add" at bounding box center [331, 180] width 23 height 12
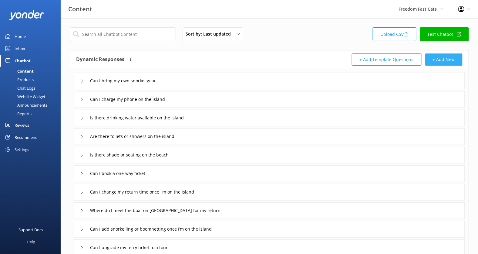
click at [448, 63] on button "+ Add New" at bounding box center [443, 59] width 37 height 12
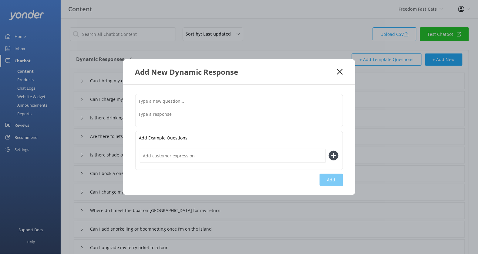
click at [274, 96] on input "text" at bounding box center [239, 101] width 207 height 14
paste input "What’s the difference between the Adventure Tour and Combo Tour"
type input "What’s the difference between the Adventure Tour and Combo Tour"
click at [229, 124] on textarea at bounding box center [239, 117] width 207 height 19
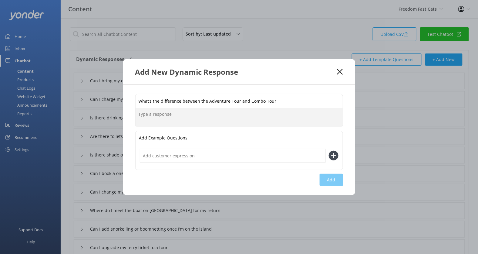
paste textarea "The Adventure Tour is a full-day experience including snorkelling, boomnetting,…"
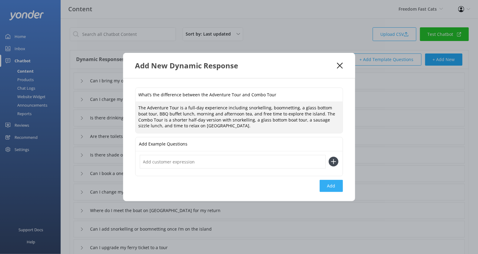
type textarea "The Adventure Tour is a full-day experience including snorkelling, boomnetting,…"
click at [333, 186] on button "Add" at bounding box center [331, 186] width 23 height 12
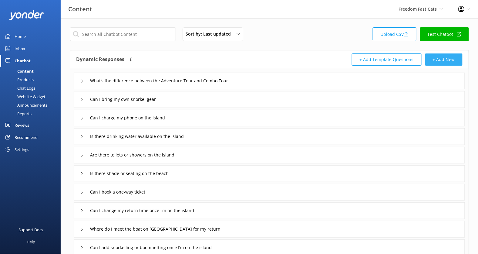
click at [439, 57] on button "+ Add New" at bounding box center [443, 59] width 37 height 12
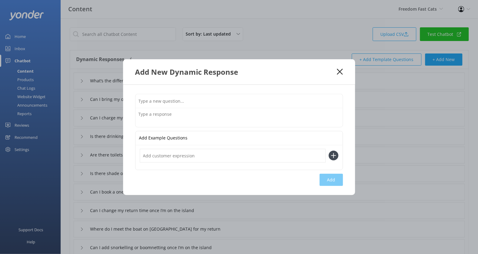
click at [261, 92] on div "Add Example Questions Add" at bounding box center [239, 140] width 232 height 110
click at [259, 96] on input "text" at bounding box center [239, 101] width 207 height 14
paste input "Can I do just the Glass Bottom Boat Tour"
type input "Can I do just the Glass Bottom Boat Tour"
click at [207, 117] on textarea at bounding box center [239, 117] width 207 height 19
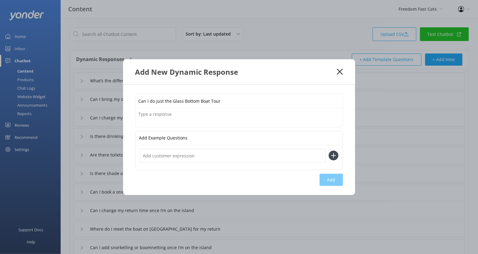
paste textarea "Yes — if you’re already on the island, you can join our Glass Bottom Boat Tour,…"
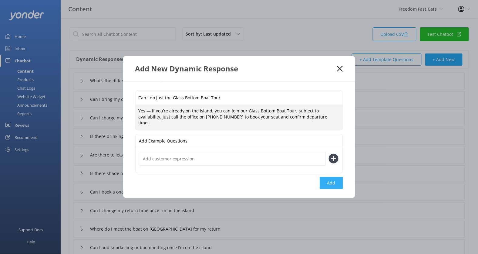
type textarea "Yes — if you’re already on the island, you can join our Glass Bottom Boat Tour,…"
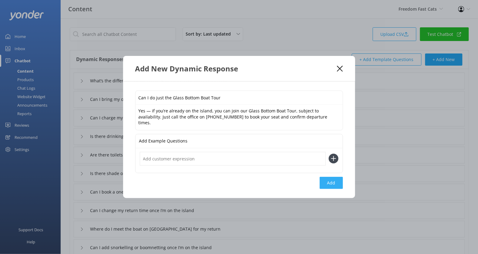
click at [323, 183] on button "Add" at bounding box center [331, 183] width 23 height 12
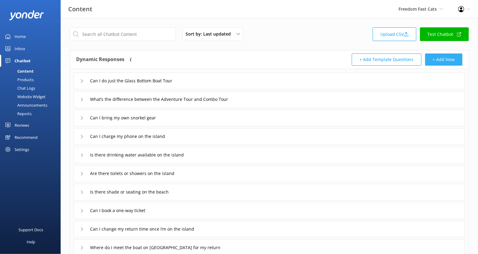
click at [449, 61] on button "+ Add New" at bounding box center [443, 59] width 37 height 12
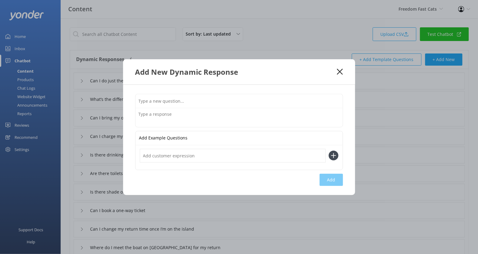
click at [261, 103] on input "text" at bounding box center [239, 101] width 207 height 14
paste input "I want to do the Glass Bottom Boat Tour but return earlier from the island."
type input "I want to do the Glass Bottom Boat Tour but return earlier from the island."
click at [228, 115] on textarea at bounding box center [239, 117] width 207 height 19
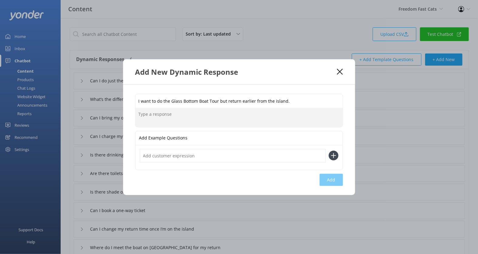
paste textarea "No problem — check our live schedule as we run at different times depending on …"
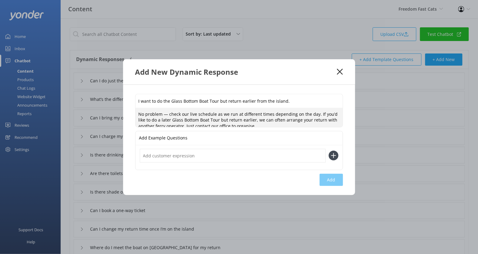
scroll to position [2, 0]
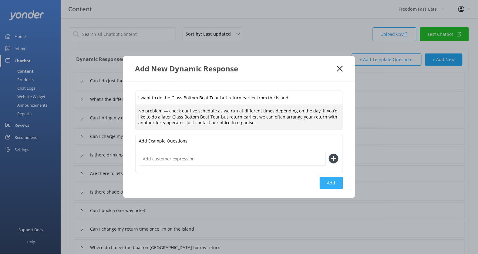
type textarea "No problem — check our live schedule as we run at different times depending on …"
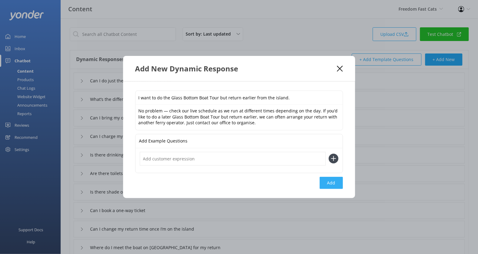
click at [332, 181] on button "Add" at bounding box center [331, 183] width 23 height 12
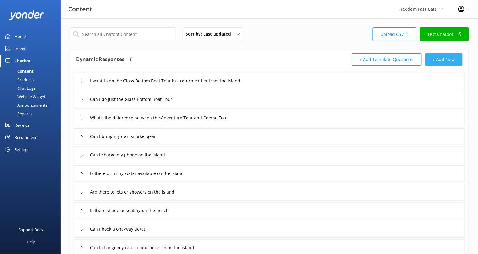
click at [436, 54] on button "+ Add New" at bounding box center [443, 59] width 37 height 12
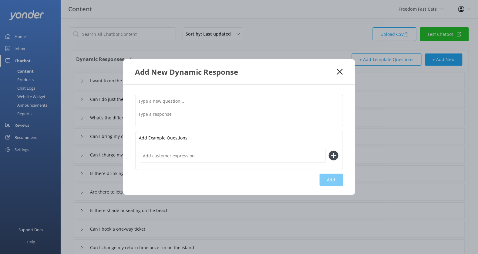
click at [231, 100] on input "text" at bounding box center [239, 101] width 207 height 14
paste input "Do you provide reef-safe sunscreen"
type input "Do you provide reef-safe sunscreen"
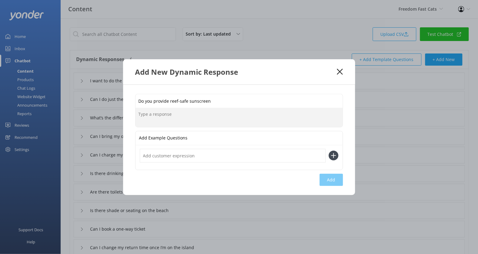
click at [187, 111] on textarea at bounding box center [239, 117] width 207 height 19
paste textarea "Yes — we sell reef-safe sunscreen at our ferry terminal, so you can protect you…"
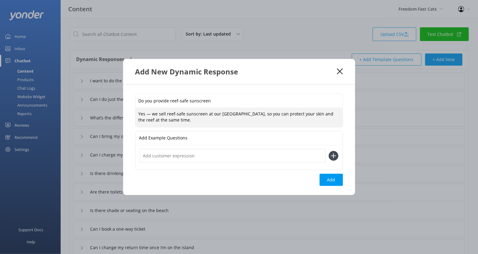
drag, startPoint x: 154, startPoint y: 113, endPoint x: 117, endPoint y: 113, distance: 37.3
click at [117, 113] on div "Add New Dynamic Response Do you provide reef-safe sunscreen Yes — we sell reef-…" at bounding box center [239, 127] width 478 height 254
type textarea "We sell reef-safe sunscreen at our ferry terminal, so you can protect your skin…"
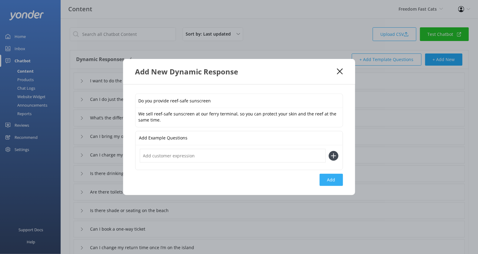
click at [332, 180] on button "Add" at bounding box center [331, 180] width 23 height 12
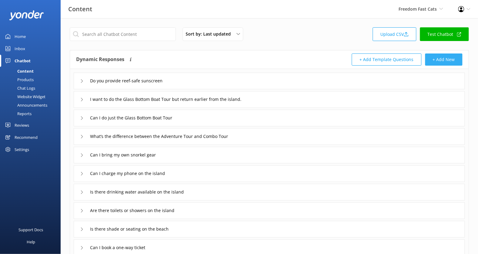
click at [430, 61] on button "+ Add New" at bounding box center [443, 59] width 37 height 12
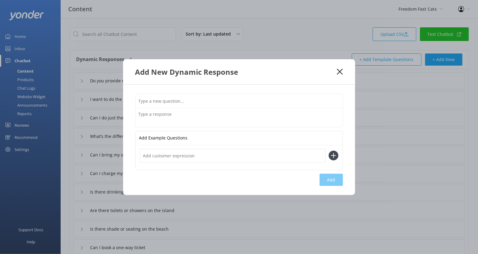
click at [240, 95] on input "text" at bounding box center [239, 101] width 207 height 14
paste input "Are your tours suitable for non-swimmers"
type input "Are your tours suitable for non-swimmers"
click at [166, 106] on input "Are your tours suitable for non-swimmers" at bounding box center [239, 101] width 207 height 14
click at [160, 118] on textarea at bounding box center [239, 117] width 207 height 19
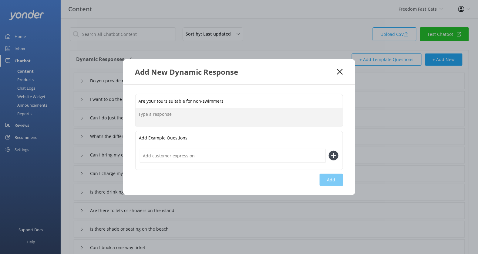
paste textarea "Yes! Non-swimmers love the Glass Bottom Boat Tour, where you can see the reef w…"
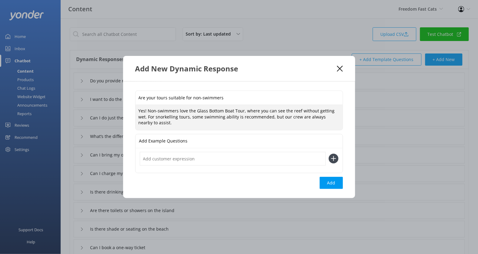
click at [147, 108] on textarea "Yes! Non-swimmers love the Glass Bottom Boat Tour, where you can see the reef w…" at bounding box center [239, 117] width 207 height 25
type textarea "Non-swimmers love the Glass Bottom Boat Tour, where you can see the reef withou…"
click at [174, 154] on input "text" at bounding box center [233, 159] width 186 height 14
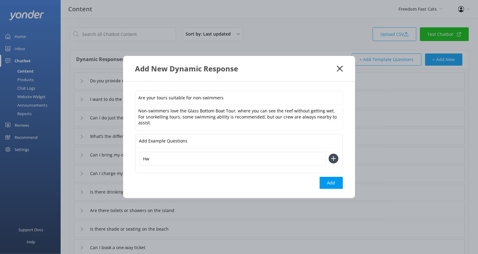
type input "H"
type input "What if I can't swim"
click at [323, 181] on button "Add" at bounding box center [331, 183] width 23 height 12
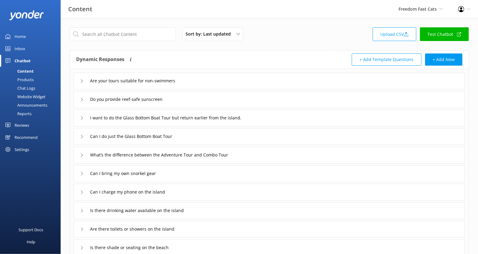
click at [213, 75] on div "Are your tours suitable for non-swimmers" at bounding box center [269, 81] width 391 height 17
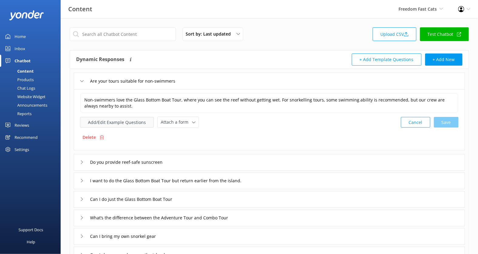
click at [123, 124] on button "Add/Edit Example Questions" at bounding box center [117, 122] width 74 height 11
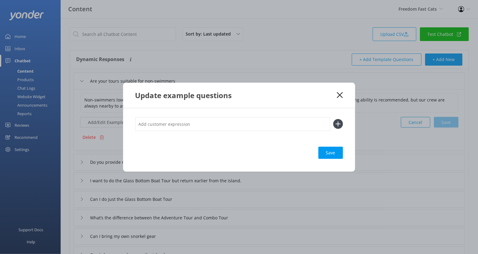
click at [209, 125] on input "text" at bounding box center [232, 124] width 195 height 14
type input "H"
type input "what if I can't swim"
click at [333, 119] on button at bounding box center [338, 124] width 10 height 10
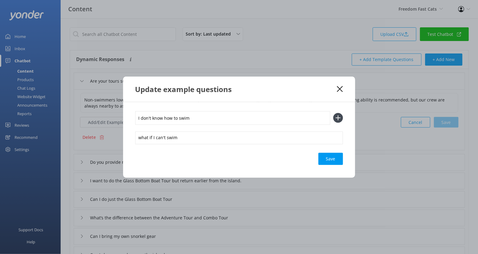
type input "I don't know how to swim"
click at [333, 113] on button at bounding box center [338, 118] width 10 height 10
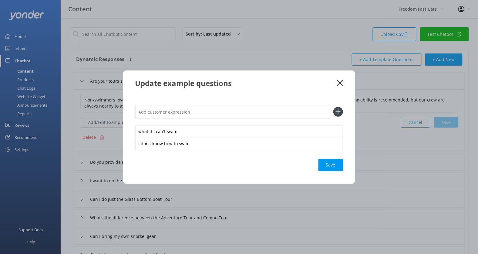
click at [331, 165] on div "Save" at bounding box center [331, 165] width 25 height 12
click at [338, 79] on div "Update example questions" at bounding box center [239, 82] width 232 height 25
click at [342, 81] on icon at bounding box center [340, 83] width 6 height 6
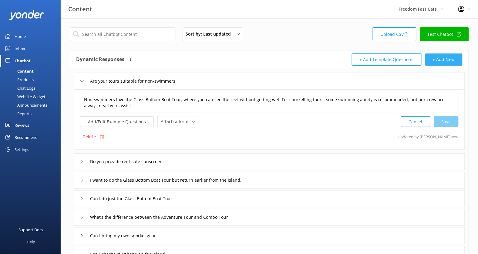
click at [450, 56] on button "+ Add New" at bounding box center [443, 59] width 37 height 12
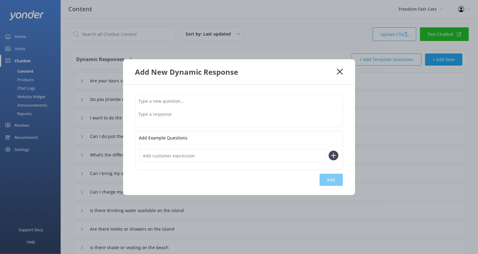
click at [247, 103] on input "text" at bounding box center [239, 101] width 207 height 14
paste input "Can I wear shoes on the boat"
type input "Can I wear shoes on the boat"
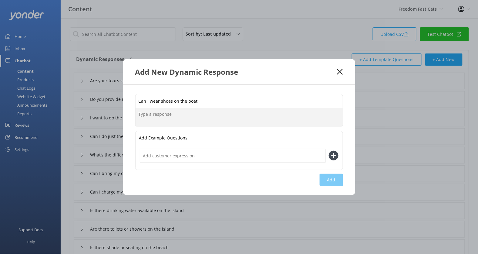
click at [167, 116] on textarea at bounding box center [239, 117] width 207 height 19
paste textarea "Yes, you can — but we recommend easy-to-remove footwear since you’ll often step…"
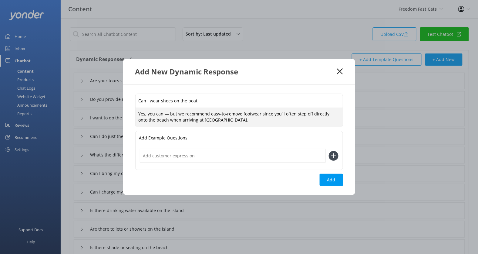
scroll to position [2, 0]
drag, startPoint x: 180, startPoint y: 113, endPoint x: 132, endPoint y: 113, distance: 47.3
click at [132, 113] on div "Can I wear shoes on the boat Yes, you can — but we recommend easy-to-remove foo…" at bounding box center [239, 139] width 232 height 110
type textarea "We recommend easy-to-remove footwear since you’ll often step off directly onto …"
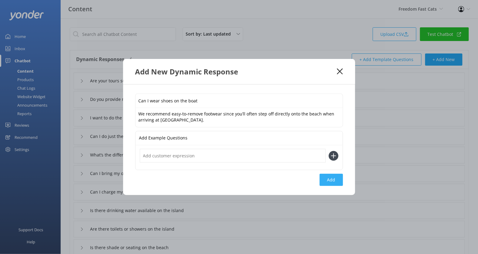
click at [334, 182] on button "Add" at bounding box center [331, 180] width 23 height 12
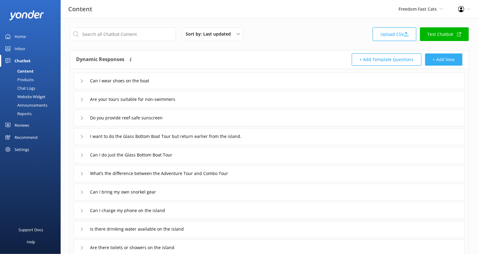
click at [435, 56] on button "+ Add New" at bounding box center [443, 59] width 37 height 12
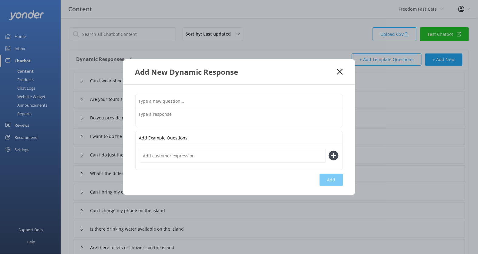
click at [229, 96] on input "text" at bounding box center [239, 101] width 207 height 14
paste input "Do you do sunset cruises or evening events"
type input "Do you do sunset cruises or evening events"
click at [205, 115] on textarea at bounding box center [239, 117] width 207 height 19
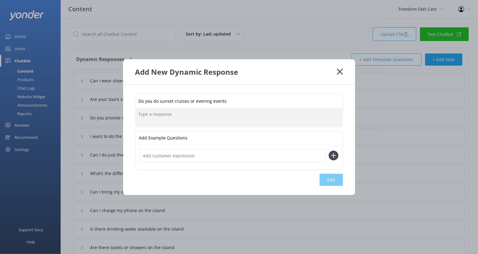
paste textarea "Yes! We offer private sunset charters and evening cruises for special occasions…"
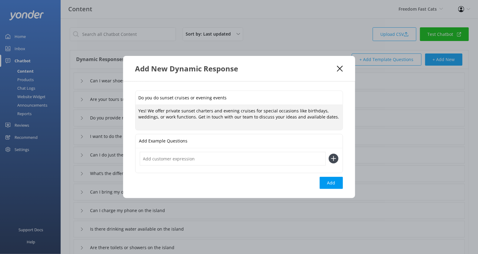
drag, startPoint x: 148, startPoint y: 113, endPoint x: 118, endPoint y: 113, distance: 29.4
click at [118, 113] on div "Add New Dynamic Response Do you do sunset cruises or evening events Yes! We off…" at bounding box center [239, 127] width 478 height 254
click at [143, 123] on textarea "We offer private sunset charters and evening cruises for special occasions like…" at bounding box center [239, 117] width 207 height 25
type textarea "We offer private sunset charters and evening cruises for special occasions like…"
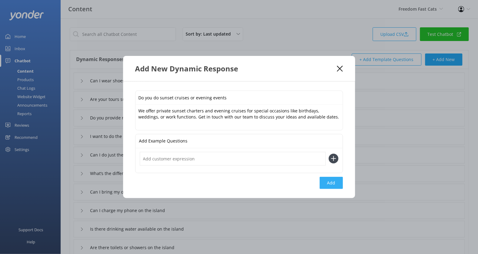
click at [331, 177] on button "Add" at bounding box center [331, 183] width 23 height 12
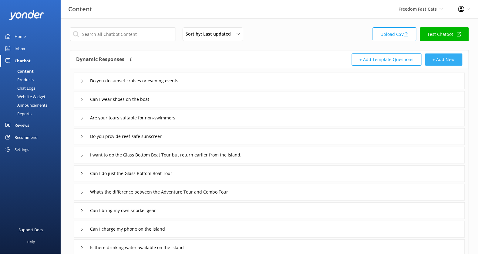
click at [437, 59] on button "+ Add New" at bounding box center [443, 59] width 37 height 12
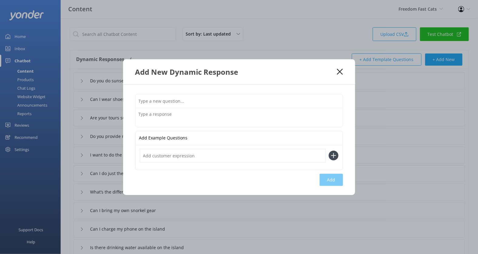
click at [238, 97] on input "text" at bounding box center [239, 101] width 207 height 14
paste input "Can I buy tickets at the terminal on the day"
type input "Can I buy tickets at the terminal on the day"
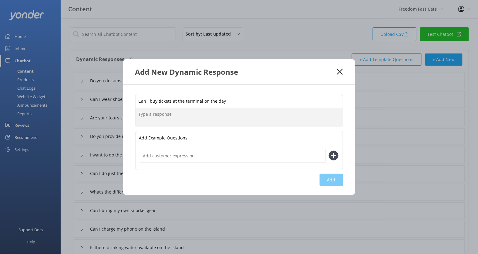
click at [208, 115] on textarea at bounding box center [239, 117] width 207 height 19
paste textarea "Yes, you can purchase tickets at the terminal, but it’s best to book ahead to g…"
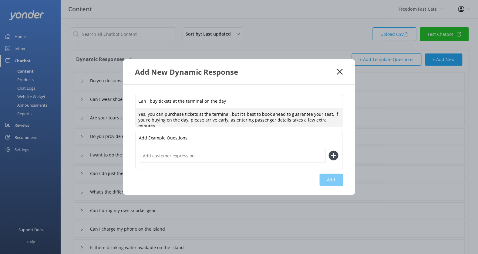
scroll to position [2, 0]
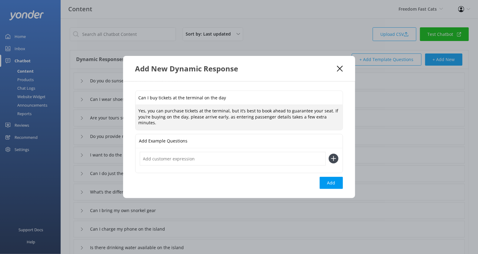
click at [149, 114] on textarea "Yes, you can purchase tickets at the terminal, but it’s best to book ahead to g…" at bounding box center [239, 117] width 207 height 25
click at [285, 126] on textarea "You can purchase tickets at the terminal, but it’s best to book ahead to guaran…" at bounding box center [239, 117] width 207 height 25
type textarea "You can purchase tickets at the terminal, but it’s best to book ahead to guaran…"
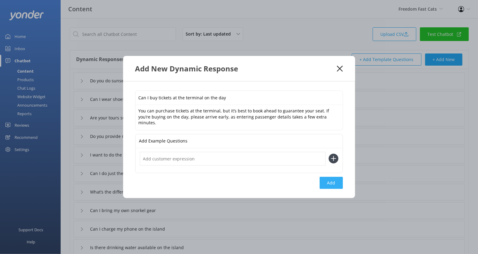
click at [330, 178] on button "Add" at bounding box center [331, 183] width 23 height 12
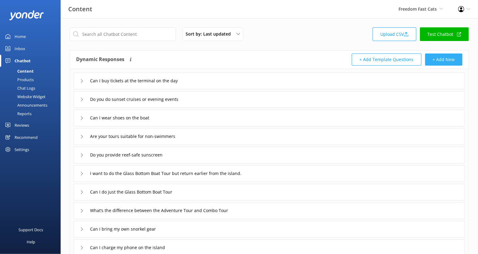
click at [447, 63] on button "+ Add New" at bounding box center [443, 59] width 37 height 12
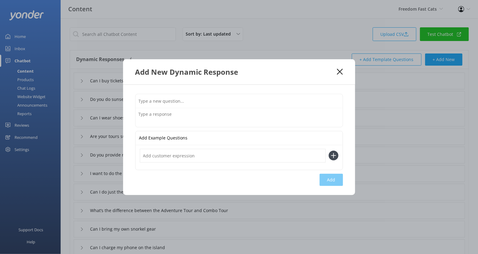
click at [229, 103] on input "text" at bounding box center [239, 101] width 207 height 14
paste input "Do I need to print my ticket"
type input "Do I need to print my ticket"
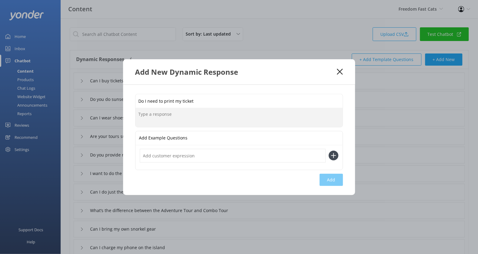
click at [207, 118] on textarea at bounding box center [239, 117] width 207 height 19
paste textarea "No need — simply show your QR code from your confirmation email when boarding. …"
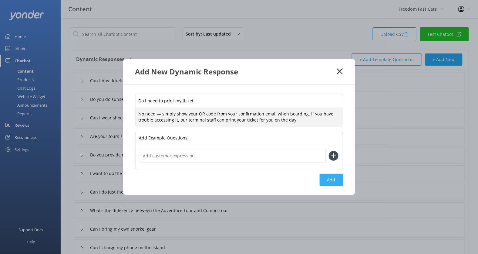
type textarea "No need — simply show your QR code from your confirmation email when boarding. …"
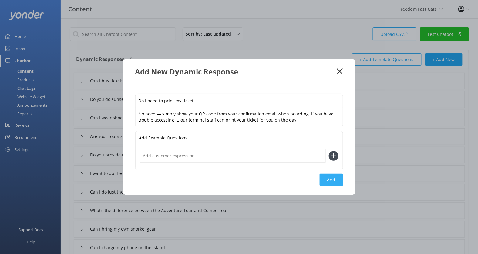
click at [329, 178] on button "Add" at bounding box center [331, 180] width 23 height 12
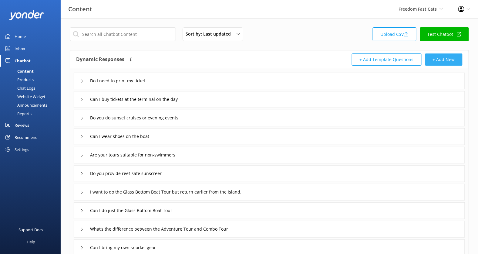
click at [442, 56] on button "+ Add New" at bounding box center [443, 59] width 37 height 12
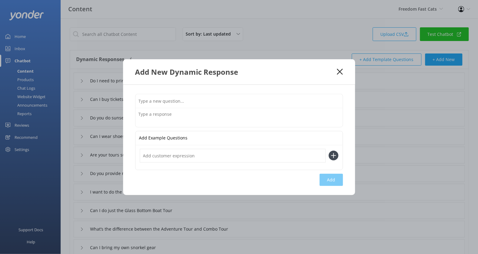
click at [259, 106] on input "text" at bounding box center [239, 101] width 207 height 14
paste input "Do you offer refunds for seasickness"
type input "Do you offer refunds for seasickness"
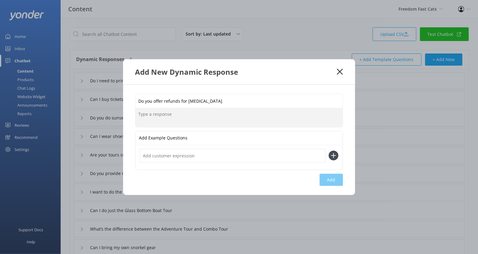
click at [215, 119] on textarea at bounding box center [239, 117] width 207 height 19
paste textarea "Unfortunately, we can’t offer refunds for seasickness. We recommend taking moti…"
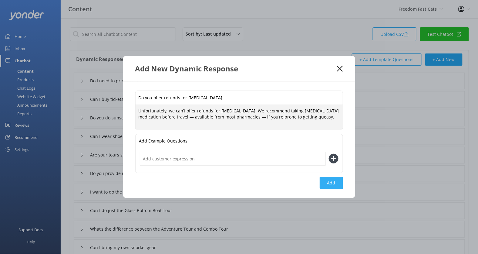
type textarea "Unfortunately, we can’t offer refunds for seasickness. We recommend taking moti…"
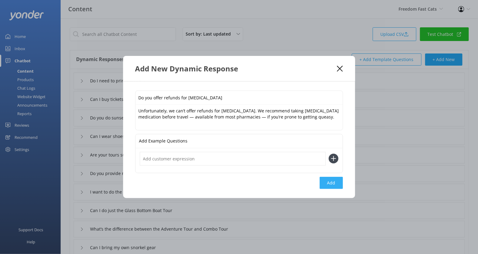
click at [336, 177] on button "Add" at bounding box center [331, 183] width 23 height 12
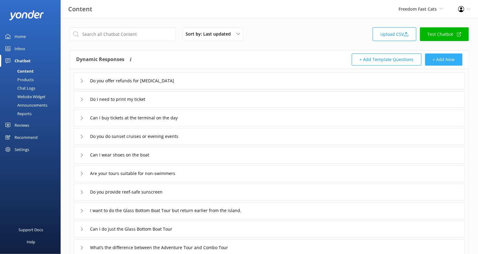
click at [438, 57] on button "+ Add New" at bounding box center [443, 59] width 37 height 12
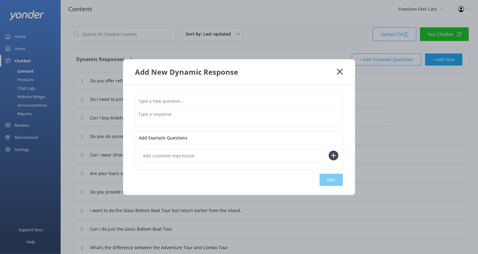
click at [262, 103] on input "text" at bounding box center [239, 101] width 207 height 14
paste input "What’s the best time of year to visit"
type input "What’s the best time of year to visit"
click at [217, 115] on textarea at bounding box center [239, 117] width 207 height 19
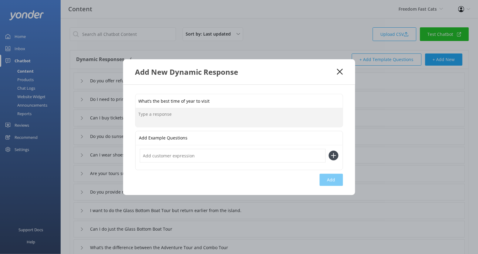
paste textarea "Great Keppel Island is beautiful year-round! The warmest water is from Septembe…"
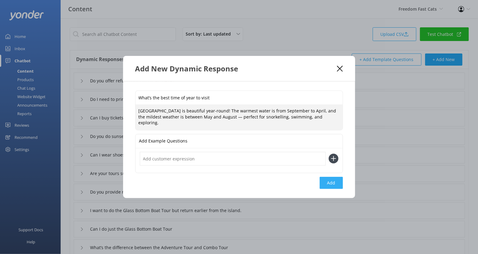
type textarea "Great Keppel Island is beautiful year-round! The warmest water is from Septembe…"
click at [332, 180] on button "Add" at bounding box center [331, 183] width 23 height 12
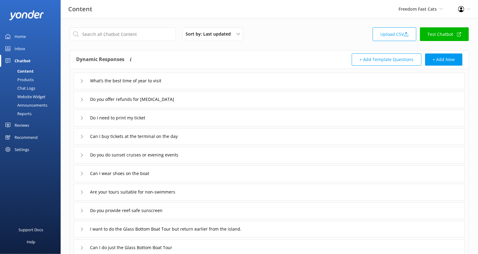
click at [444, 65] on div "Dynamic Responses The chatbot will generate a response based on the content inf…" at bounding box center [269, 59] width 399 height 19
click at [436, 61] on button "+ Add New" at bounding box center [443, 59] width 37 height 12
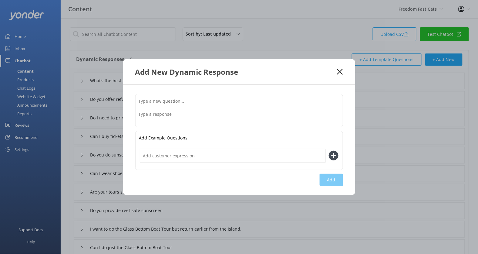
click at [241, 100] on input "text" at bounding box center [239, 101] width 207 height 14
paste input "Can I hire a GoPro or underwater camera"
type input "Can I hire a GoPro or underwater camera"
click at [208, 118] on textarea at bounding box center [239, 117] width 207 height 19
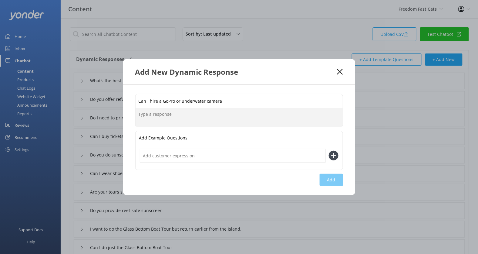
paste textarea "We don’t hire cameras, but we do sell underwater phone cases — perfect for capt…"
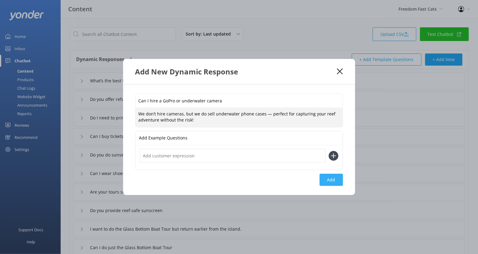
type textarea "We don’t hire cameras, but we do sell underwater phone cases — perfect for capt…"
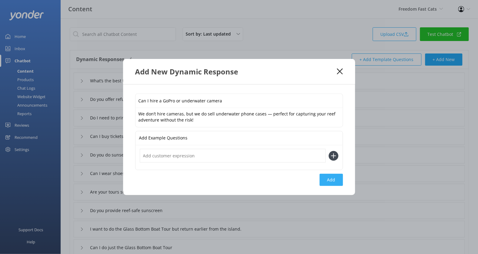
click at [331, 182] on button "Add" at bounding box center [331, 180] width 23 height 12
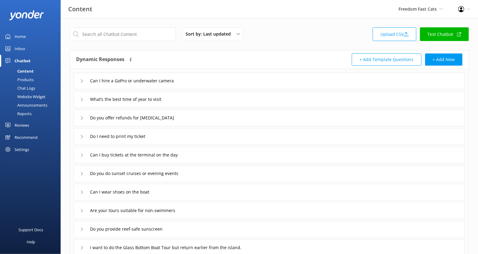
click at [442, 52] on div "Dynamic Responses The chatbot will generate a response based on the content inf…" at bounding box center [269, 59] width 399 height 19
click at [442, 57] on button "+ Add New" at bounding box center [443, 59] width 37 height 12
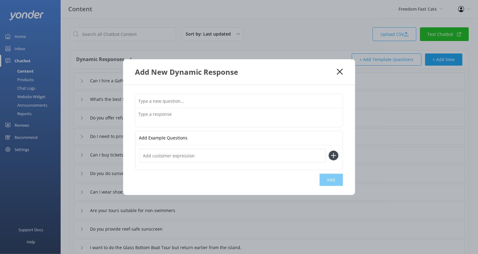
click at [242, 100] on input "text" at bounding box center [239, 101] width 207 height 14
paste input "Do you offer package deals or combo experiences with other local operators"
type input "Do you offer package deals or combo experiences with other local operators"
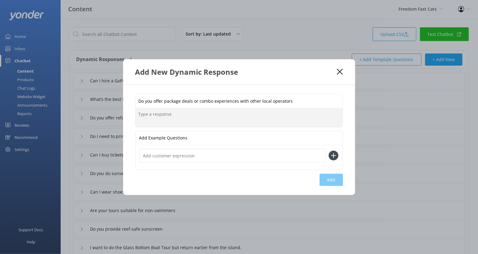
click at [205, 115] on textarea at bounding box center [239, 117] width 207 height 19
paste textarea "Yes! You can add snorkelling gear, kayaks, or paddleboards to your booking and …"
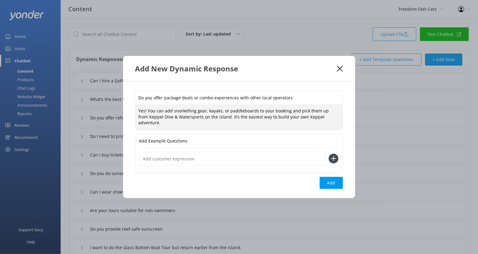
scroll to position [2, 0]
click at [148, 112] on textarea "Yes! You can add snorkelling gear, kayaks, or paddleboards to your booking and …" at bounding box center [239, 117] width 207 height 25
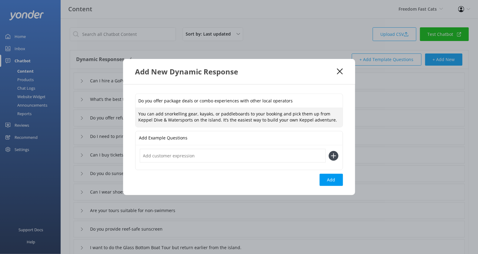
click at [155, 124] on textarea "You can add snorkelling gear, kayaks, or paddleboards to your booking and pick …" at bounding box center [239, 117] width 207 height 19
type textarea "You can add snorkelling gear, kayaks, or paddleboards to your booking and pick …"
click at [326, 178] on button "Add" at bounding box center [331, 180] width 23 height 12
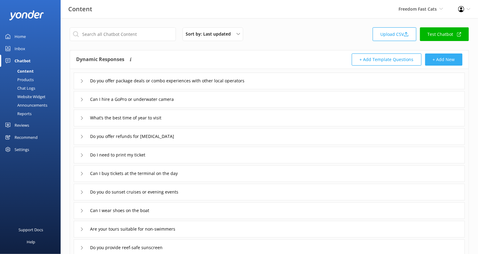
click at [441, 54] on button "+ Add New" at bounding box center [443, 59] width 37 height 12
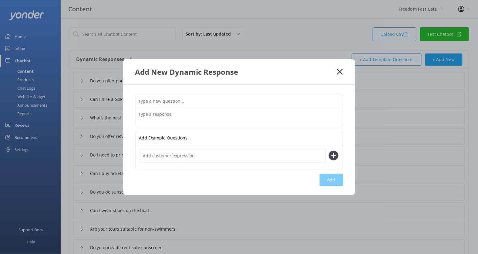
click at [243, 102] on input "text" at bounding box center [239, 101] width 207 height 14
paste input "What is boomnetting"
type input "What is boomnetting"
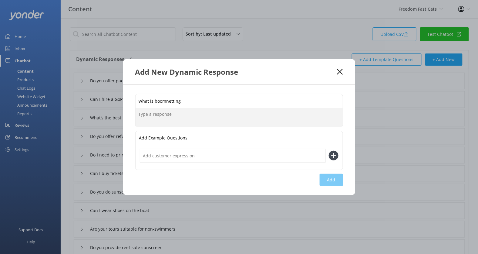
click at [203, 120] on textarea at bounding box center [239, 117] width 207 height 19
paste textarea "Boomnetting is one of our most popular activities — available only on our Adven…"
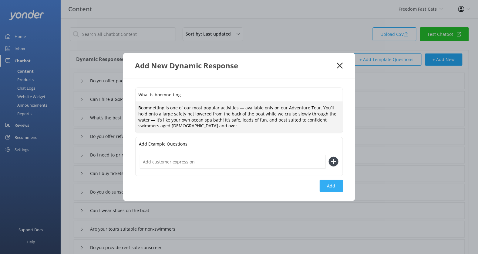
type textarea "Boomnetting is one of our most popular activities — available only on our Adven…"
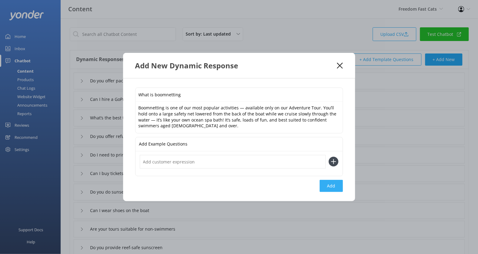
click at [330, 184] on button "Add" at bounding box center [331, 186] width 23 height 12
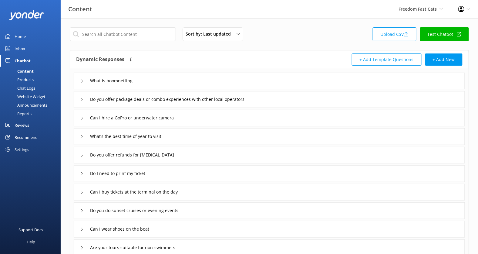
click at [31, 86] on div "Chat Logs" at bounding box center [20, 88] width 32 height 8
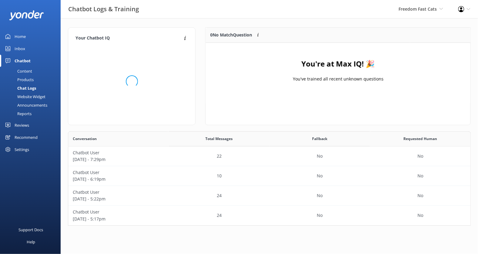
scroll to position [94, 403]
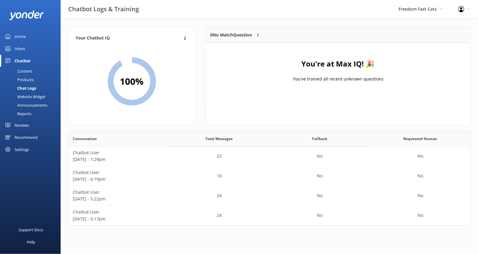
click at [23, 33] on div "Home" at bounding box center [20, 36] width 11 height 12
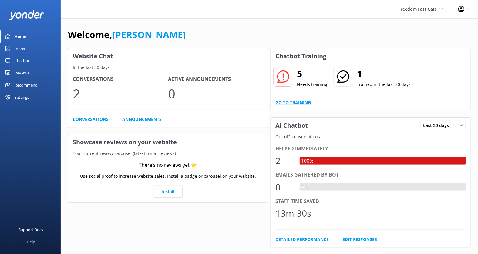
click at [292, 100] on link "Go to Training" at bounding box center [294, 102] width 36 height 7
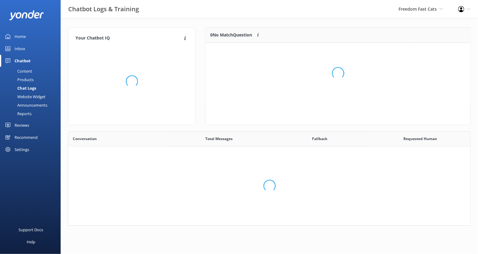
scroll to position [94, 403]
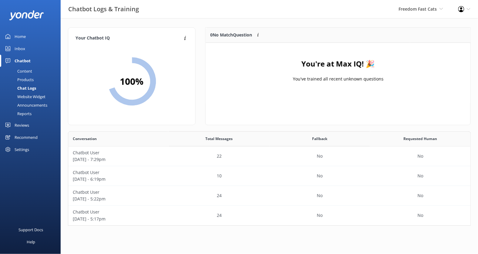
click at [25, 37] on div "Home" at bounding box center [20, 36] width 11 height 12
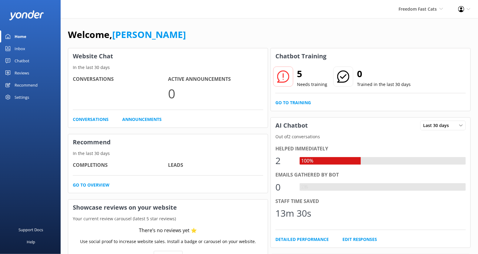
click at [310, 27] on div "Welcome, [PERSON_NAME]" at bounding box center [269, 37] width 403 height 21
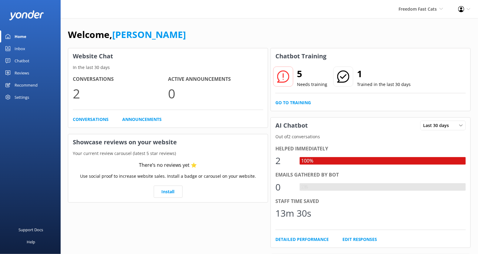
click at [310, 27] on div "Welcome, Kendall Malone" at bounding box center [269, 37] width 403 height 21
click at [288, 103] on link "Go to Training" at bounding box center [294, 102] width 36 height 7
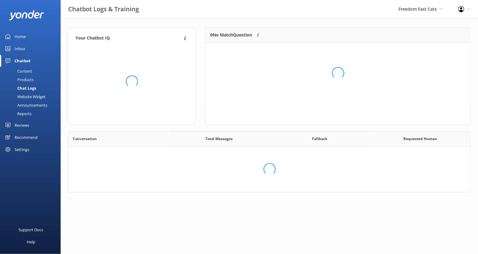
scroll to position [94, 403]
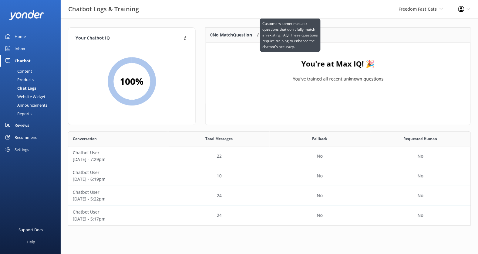
click at [260, 34] on icon at bounding box center [258, 35] width 5 height 5
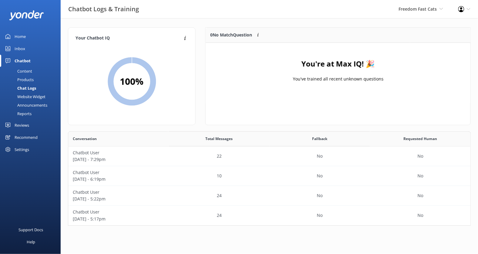
click at [264, 66] on div "You're at Max IQ! 🎉 You've trained all recent unknown questions" at bounding box center [338, 73] width 265 height 61
click at [326, 68] on h4 "You're at Max IQ! 🎉" at bounding box center [338, 64] width 73 height 12
click at [264, 173] on div "10" at bounding box center [219, 176] width 101 height 20
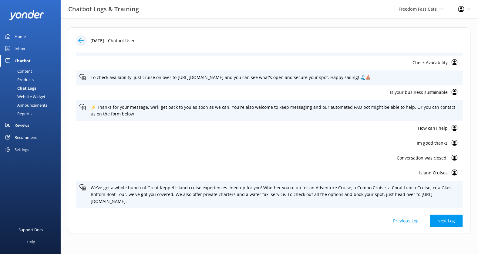
scroll to position [63, 0]
